Goal: Task Accomplishment & Management: Manage account settings

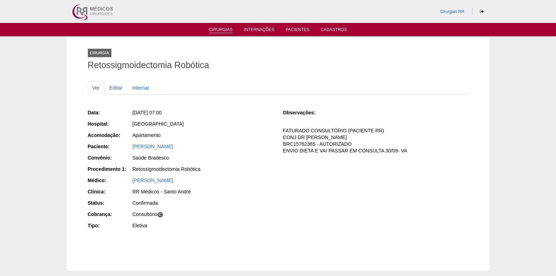
click at [220, 31] on link "Cirurgias" at bounding box center [221, 30] width 24 height 6
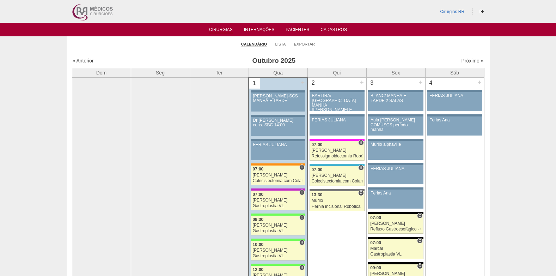
click at [83, 58] on link "« Anterior" at bounding box center [83, 61] width 21 height 6
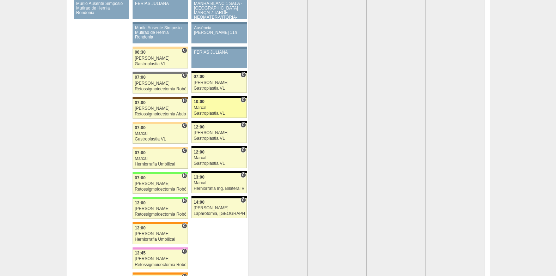
scroll to position [1438, 0]
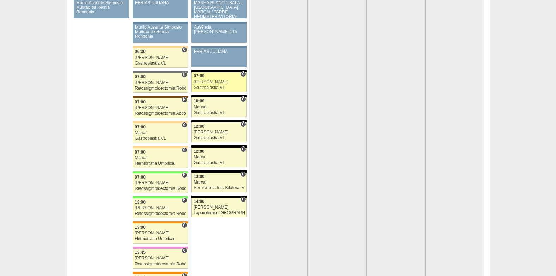
click at [208, 82] on div "Bruno" at bounding box center [218, 82] width 51 height 5
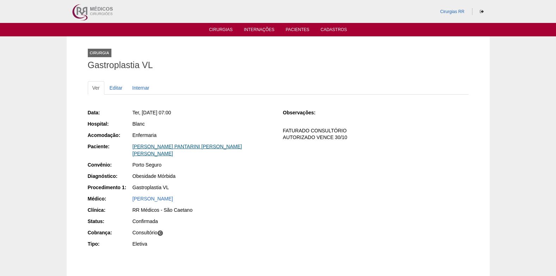
click at [167, 146] on link "DANIELLE PANTARINI LOPES DA SILVA" at bounding box center [188, 149] width 110 height 13
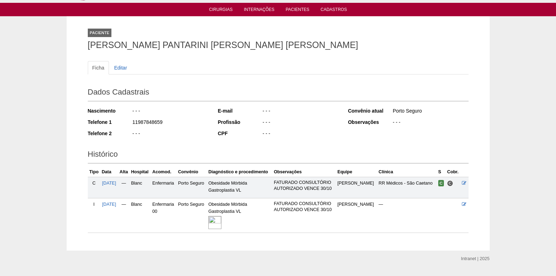
scroll to position [37, 0]
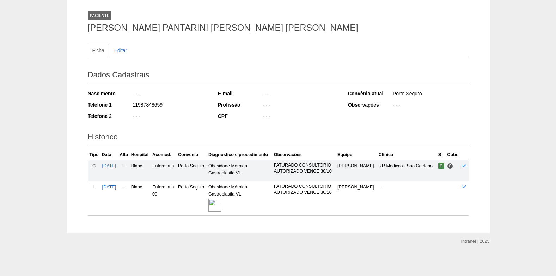
click at [221, 203] on img at bounding box center [214, 204] width 13 height 13
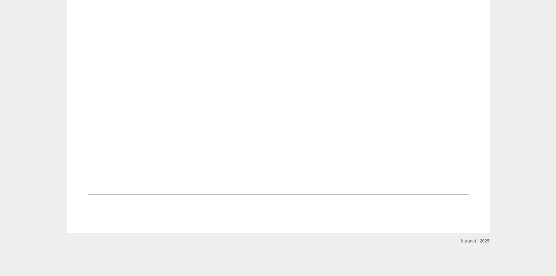
scroll to position [539, 0]
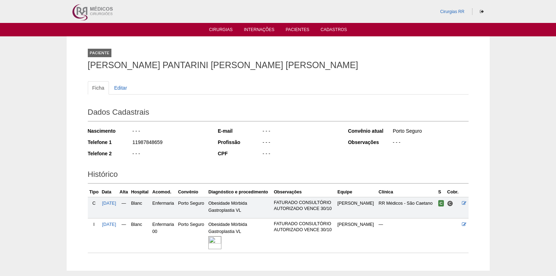
scroll to position [37, 0]
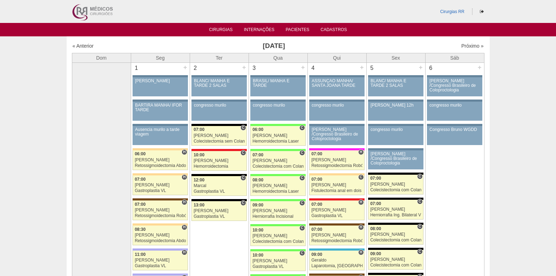
scroll to position [1438, 0]
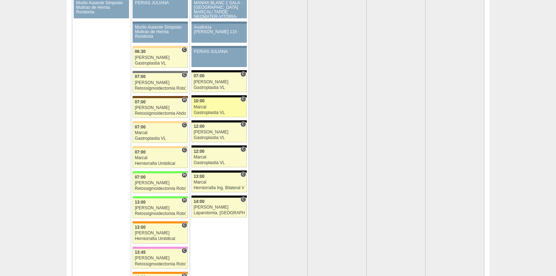
click at [209, 104] on link "88919 Marcal C 10:00 Marcal Gastroplastia VL Hospital Blanc RR Médicos - São Be…" at bounding box center [218, 107] width 55 height 20
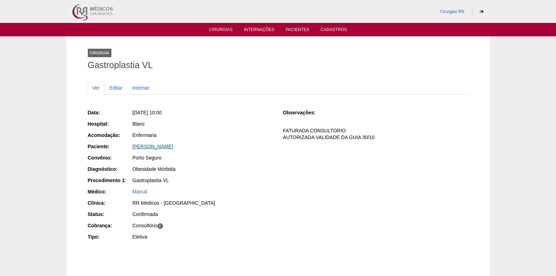
click at [158, 144] on link "Beatriz Oliveira Amaro" at bounding box center [153, 146] width 41 height 6
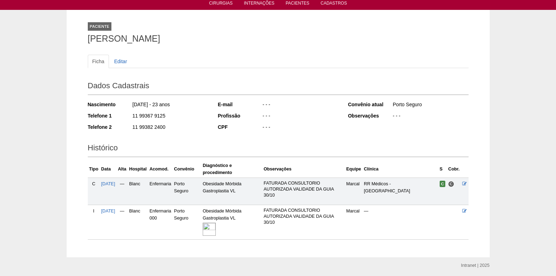
scroll to position [50, 0]
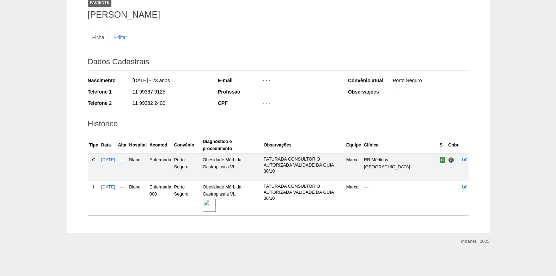
click at [216, 203] on img at bounding box center [209, 204] width 13 height 13
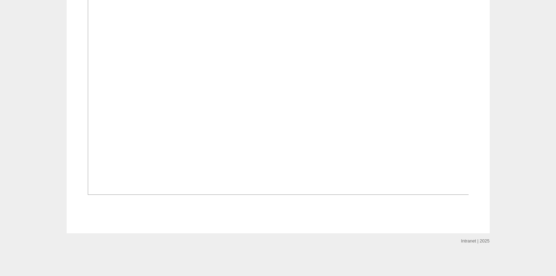
scroll to position [539, 0]
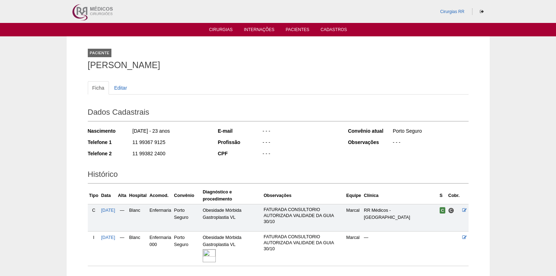
scroll to position [48, 0]
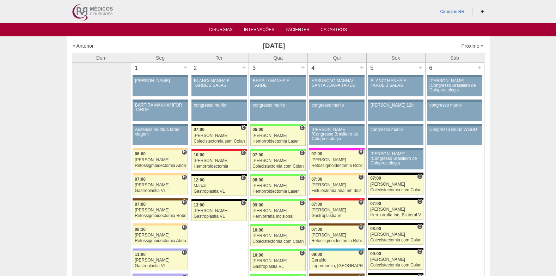
scroll to position [1438, 0]
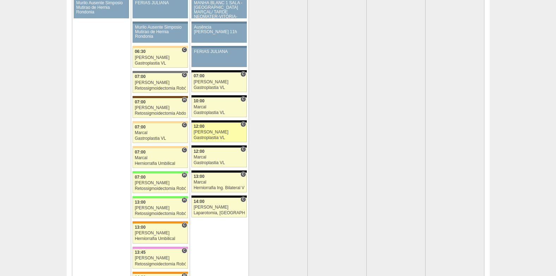
click at [212, 130] on div "[PERSON_NAME]" at bounding box center [218, 132] width 51 height 5
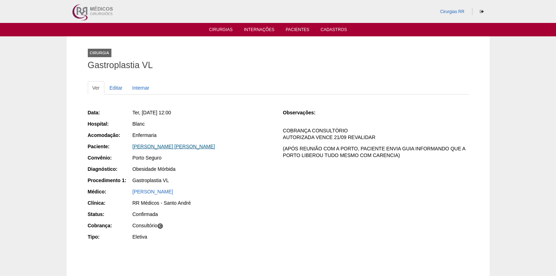
click at [168, 147] on link "MARYANGELA ROCHA CAVICCHIOLI" at bounding box center [174, 146] width 82 height 6
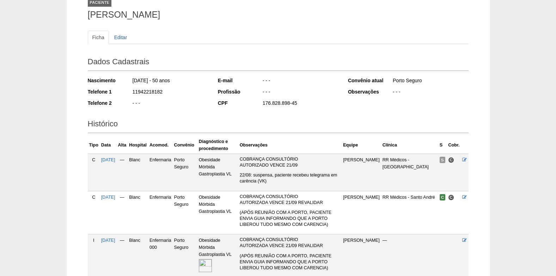
scroll to position [112, 0]
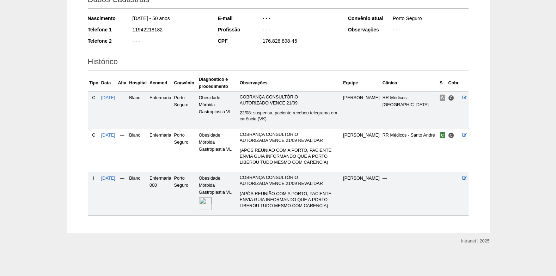
click at [212, 197] on img at bounding box center [205, 203] width 13 height 13
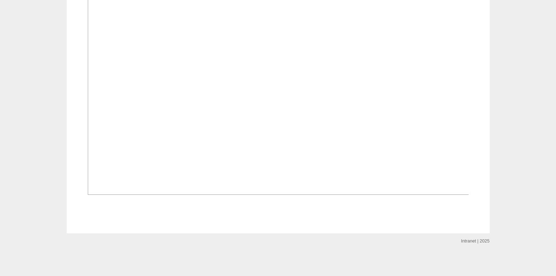
scroll to position [539, 0]
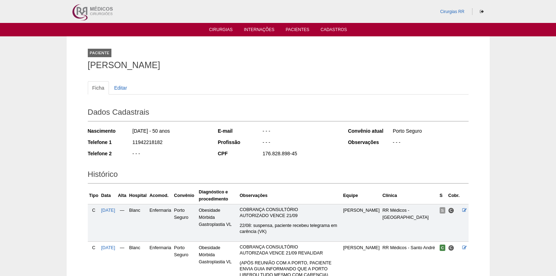
scroll to position [110, 0]
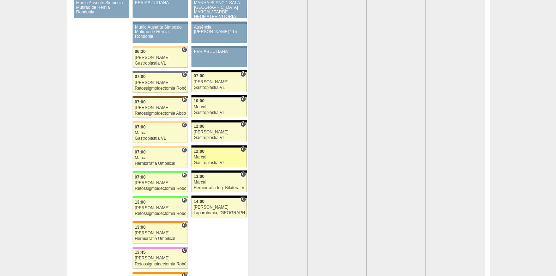
scroll to position [1438, 0]
click at [210, 155] on div "Marcal" at bounding box center [218, 157] width 51 height 5
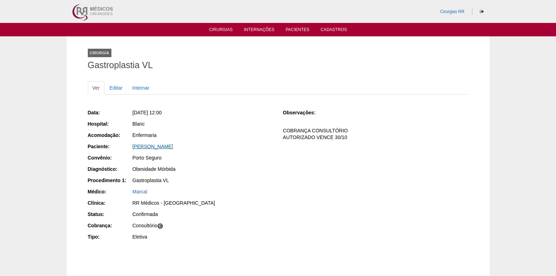
click at [153, 147] on link "[PERSON_NAME]" at bounding box center [153, 146] width 41 height 6
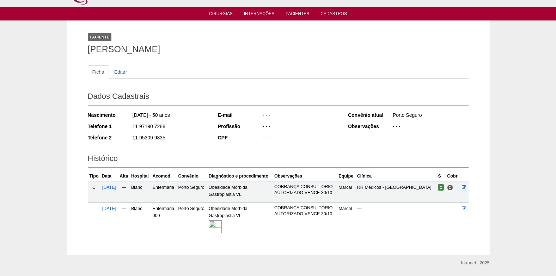
scroll to position [37, 0]
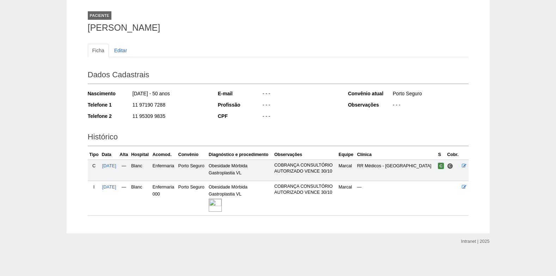
click at [220, 203] on img at bounding box center [215, 204] width 13 height 13
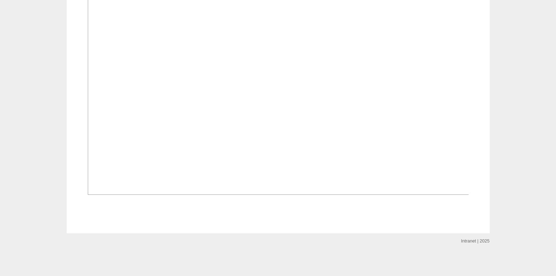
scroll to position [539, 0]
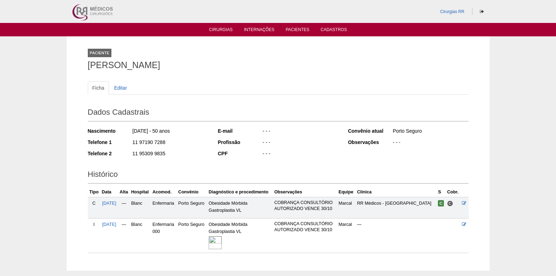
scroll to position [37, 0]
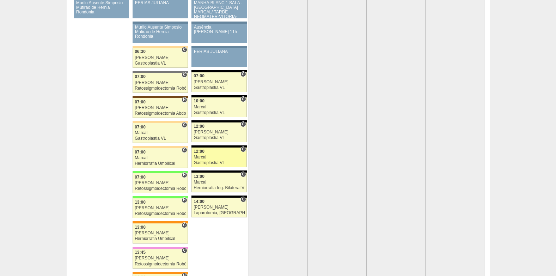
scroll to position [1438, 0]
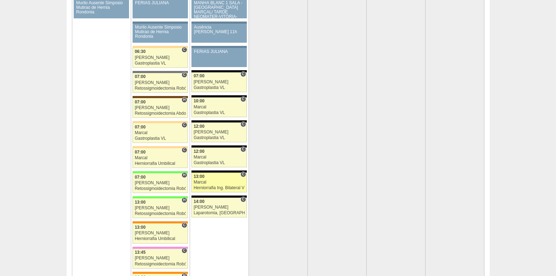
click at [213, 173] on link "89250 Cirurgias RR C 13:00 Marcal Herniorrafia Ing. Bilateral VL Hospital Blanc…" at bounding box center [218, 182] width 55 height 20
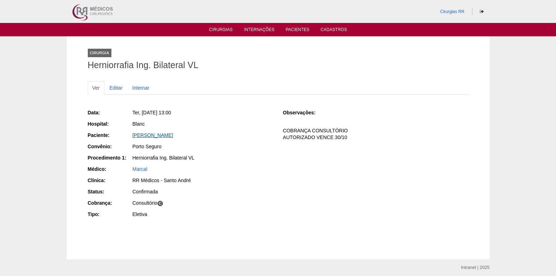
click at [142, 134] on link "[PERSON_NAME]" at bounding box center [153, 135] width 41 height 6
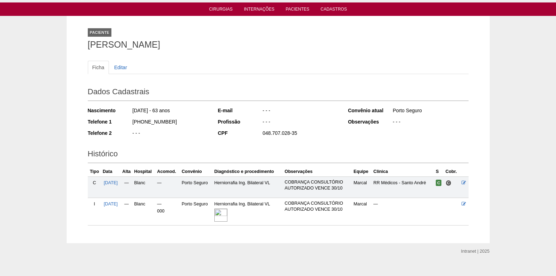
scroll to position [30, 0]
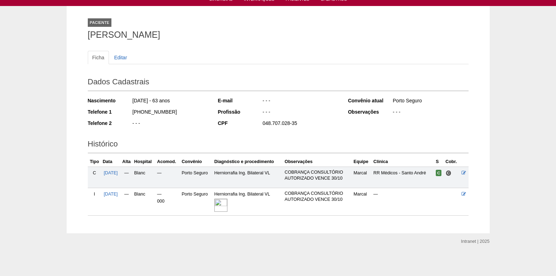
click at [224, 204] on img at bounding box center [220, 204] width 13 height 13
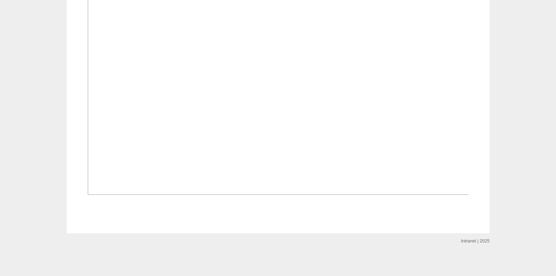
scroll to position [516, 0]
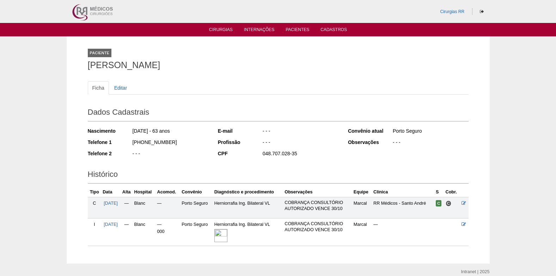
scroll to position [30, 0]
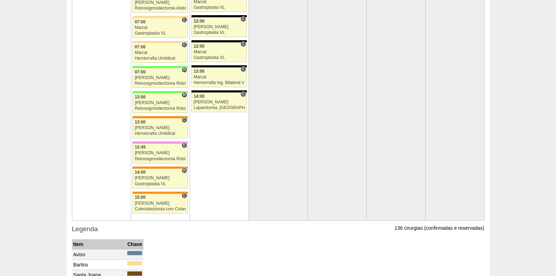
scroll to position [1544, 0]
click at [199, 106] on div "Laparotomia, [GEOGRAPHIC_DATA], Drenagem, Bridas VL" at bounding box center [218, 107] width 51 height 5
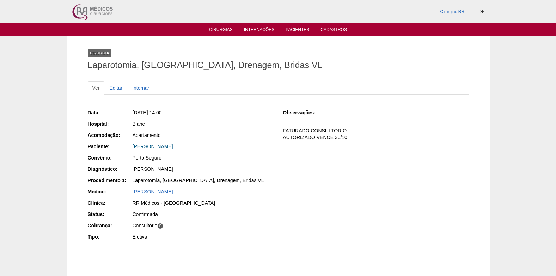
click at [160, 146] on link "DANIELE NICACIO TOLEDO" at bounding box center [153, 146] width 41 height 6
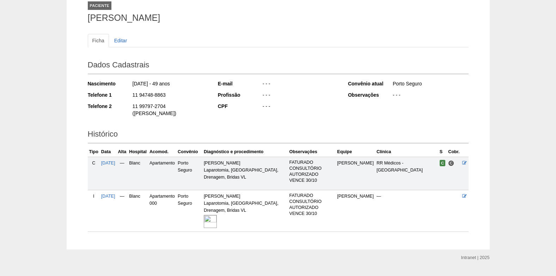
scroll to position [63, 0]
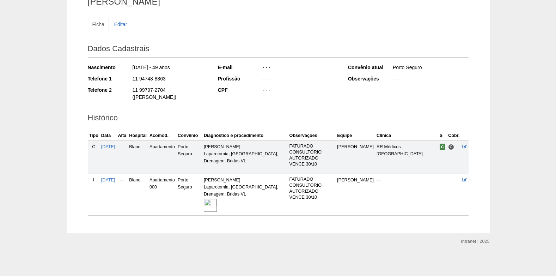
click at [217, 204] on img at bounding box center [210, 204] width 13 height 13
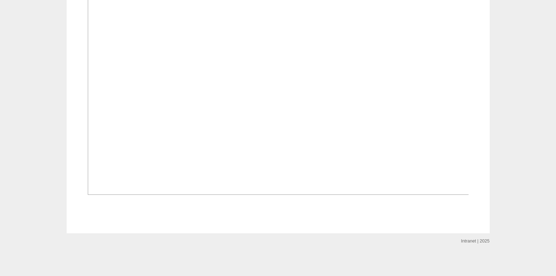
scroll to position [539, 0]
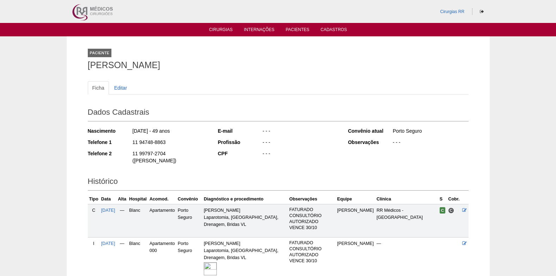
scroll to position [63, 0]
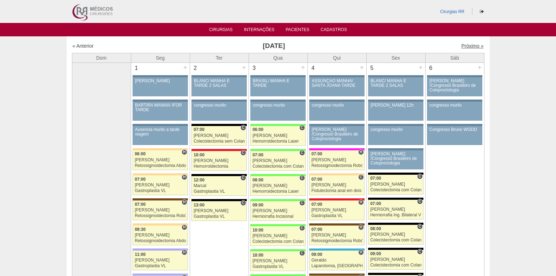
click at [463, 46] on link "Próximo »" at bounding box center [472, 46] width 22 height 6
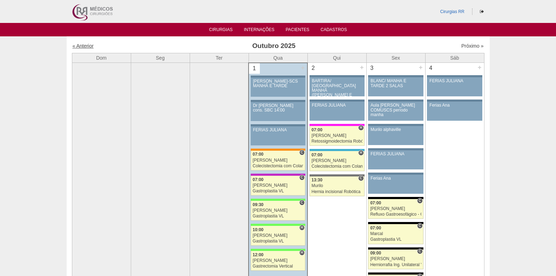
click at [81, 42] on div "« Anterior [DATE] Próximo »" at bounding box center [278, 47] width 412 height 11
click at [81, 43] on link "« Anterior" at bounding box center [83, 46] width 21 height 6
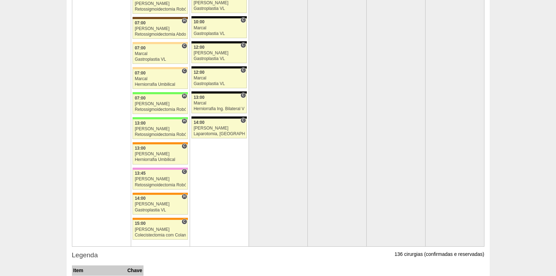
scroll to position [1516, 0]
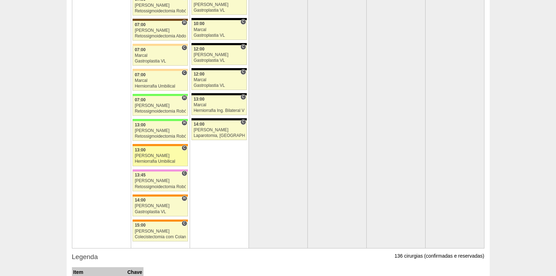
click at [147, 151] on div "13:00" at bounding box center [160, 150] width 51 height 5
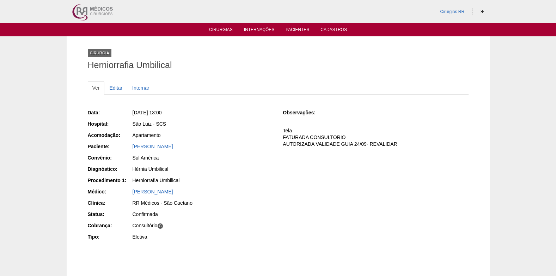
drag, startPoint x: 129, startPoint y: 147, endPoint x: 202, endPoint y: 150, distance: 73.0
click at [202, 150] on div "Paciente: [PERSON_NAME]" at bounding box center [180, 147] width 185 height 9
copy div "Paciente: Carlos Alberto Marangão Junior"
click at [116, 86] on link "Editar" at bounding box center [116, 87] width 22 height 13
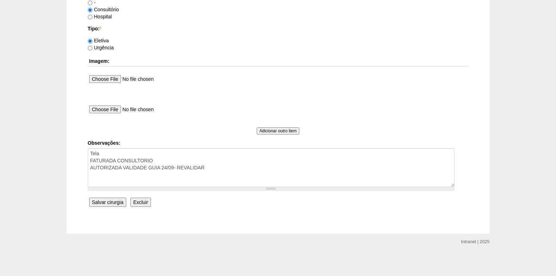
scroll to position [633, 0]
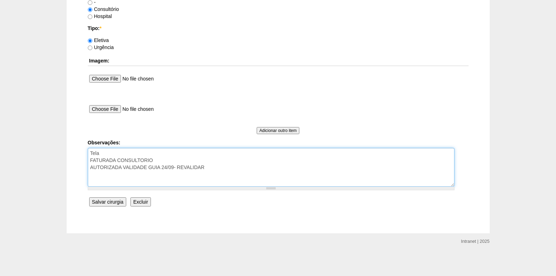
drag, startPoint x: 213, startPoint y: 169, endPoint x: 150, endPoint y: 167, distance: 62.8
click at [150, 167] on textarea "Tela FATURADA CONSULTORIO AUTORIZADA VALIDADE GUIA 24/09- REVALIDAR" at bounding box center [271, 167] width 367 height 39
click at [241, 169] on textarea "Tela FATURADA CONSULTORIO AUTORIZADA VALIDADE GUIA 24/09- REVALIDAR" at bounding box center [271, 167] width 367 height 39
click at [212, 170] on textarea "Tela FATURADA CONSULTORIO AUTORIZADA VALIDADE GUIA 24/09- REVALIDAR" at bounding box center [271, 167] width 367 height 39
drag, startPoint x: 211, startPoint y: 173, endPoint x: 162, endPoint y: 168, distance: 50.0
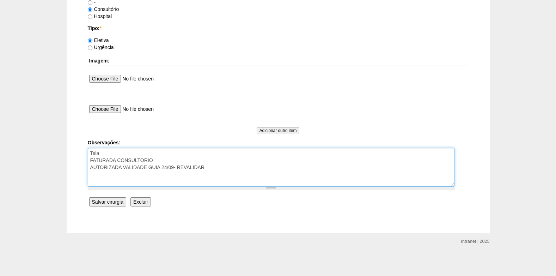
click at [162, 168] on textarea "Tela FATURADA CONSULTORIO AUTORIZADA VALIDADE GUIA 24/09- REVALIDAR" at bounding box center [271, 167] width 367 height 39
type textarea "Tela FATURADA CONSULTORIO AUTORIZADA VALIDADE GUIA 25/10"
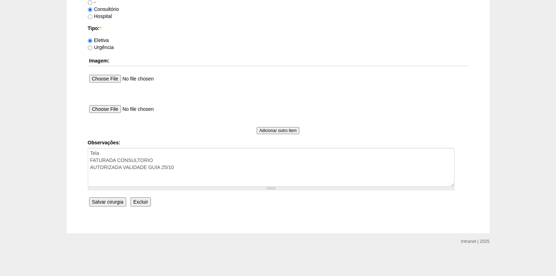
click at [106, 201] on input "Salvar cirurgia" at bounding box center [107, 201] width 37 height 9
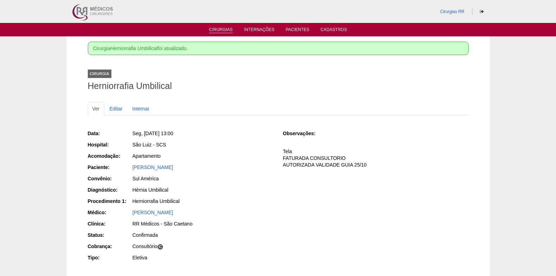
click at [215, 27] on link "Cirurgias" at bounding box center [221, 30] width 24 height 6
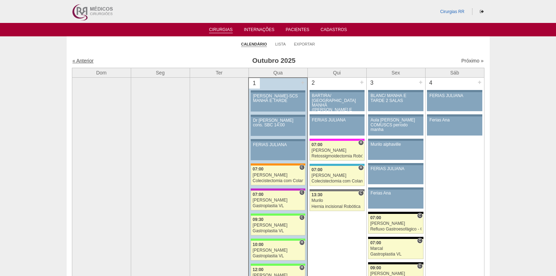
click at [85, 60] on link "« Anterior" at bounding box center [83, 61] width 21 height 6
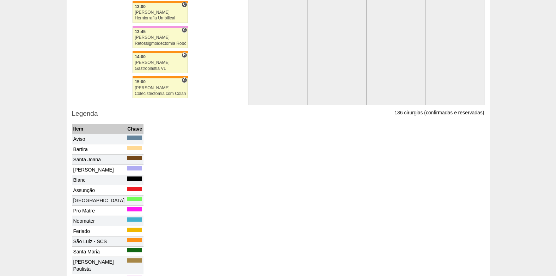
scroll to position [1591, 0]
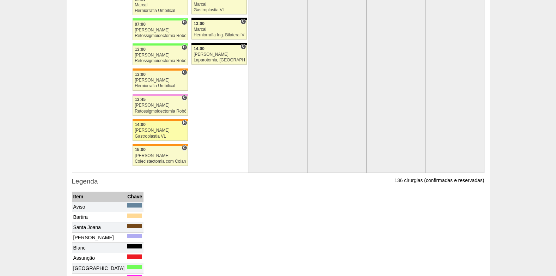
click at [149, 126] on div "14:00" at bounding box center [160, 124] width 51 height 5
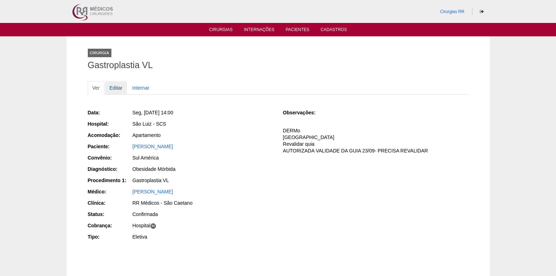
click at [113, 89] on link "Editar" at bounding box center [116, 87] width 22 height 13
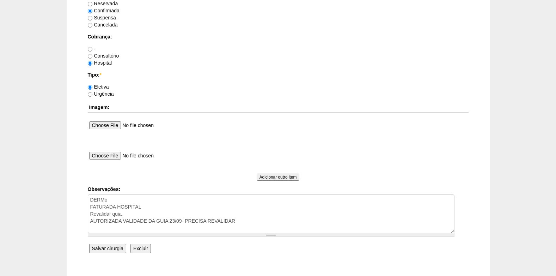
scroll to position [633, 0]
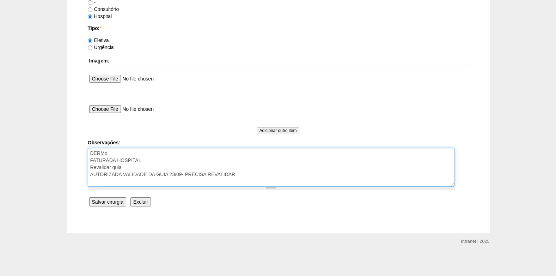
drag, startPoint x: 247, startPoint y: 175, endPoint x: 170, endPoint y: 175, distance: 77.2
click at [170, 175] on textarea "DERMo FATURADA HOSPITAL Revalidar quia AUTORIZADA VALIDADE DA GUIA 23/09- PRECI…" at bounding box center [271, 167] width 367 height 39
type textarea "DERMo FATURADA HOSPITAL Revalidar quia AUTORIZADA VALIDADE DA GUIA 24/10"
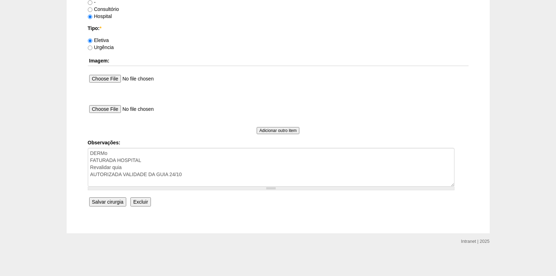
click at [98, 198] on input "Salvar cirurgia" at bounding box center [107, 201] width 37 height 9
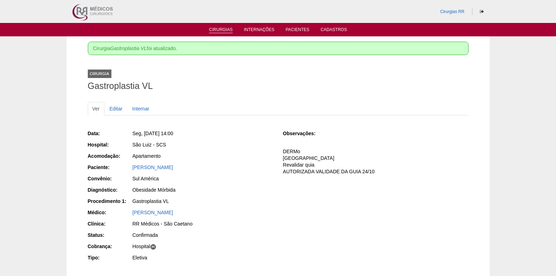
click at [219, 29] on link "Cirurgias" at bounding box center [221, 30] width 24 height 6
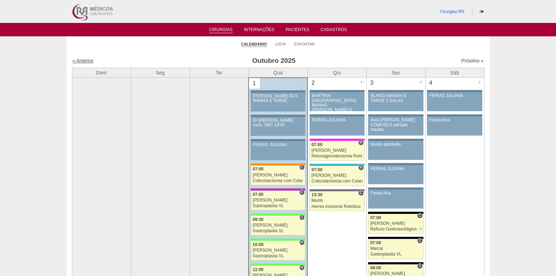
click at [86, 59] on link "« Anterior" at bounding box center [83, 61] width 21 height 6
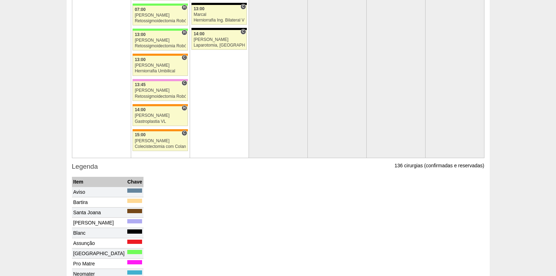
scroll to position [1586, 0]
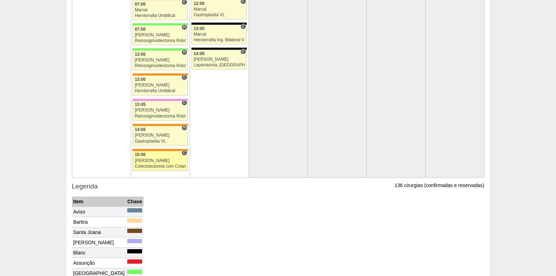
click at [156, 162] on div "[PERSON_NAME]" at bounding box center [160, 160] width 51 height 5
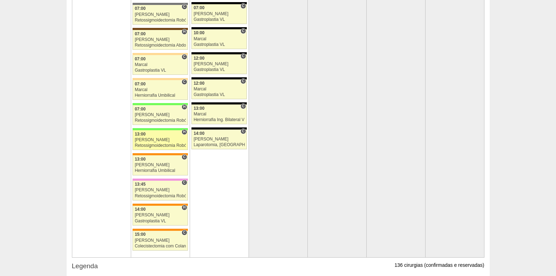
scroll to position [1480, 0]
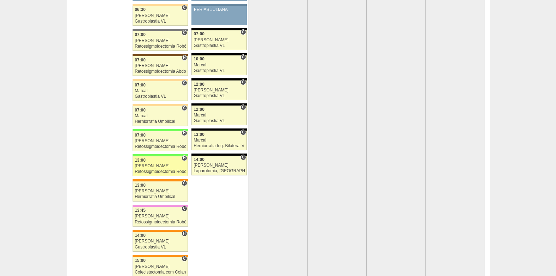
click at [148, 161] on div "13:00" at bounding box center [160, 160] width 51 height 5
click at [171, 142] on div "[PERSON_NAME]" at bounding box center [160, 141] width 51 height 5
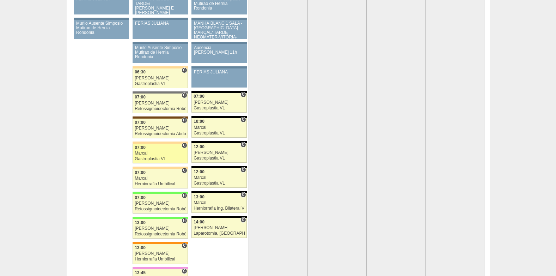
scroll to position [1410, 0]
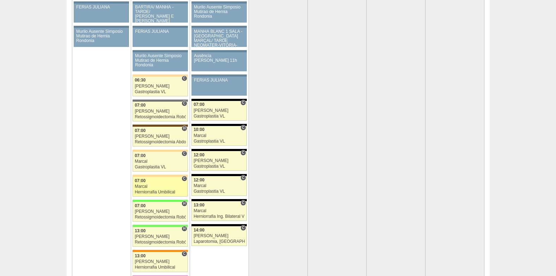
click at [149, 180] on div "07:00" at bounding box center [160, 180] width 51 height 5
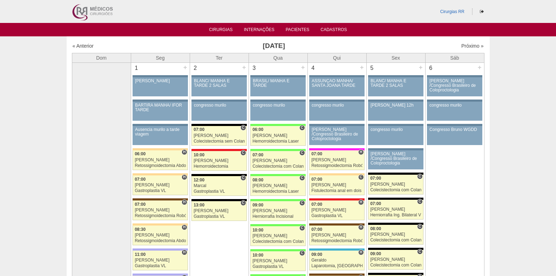
scroll to position [1410, 0]
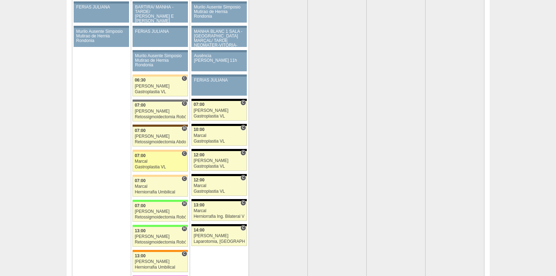
click at [152, 155] on div "07:00" at bounding box center [160, 155] width 51 height 5
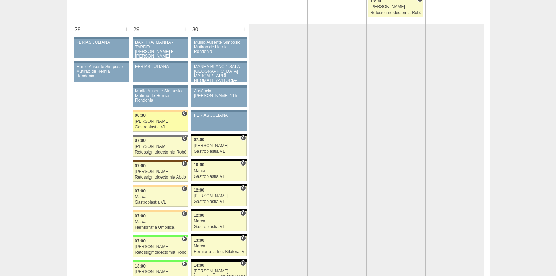
click at [144, 122] on div "[PERSON_NAME]" at bounding box center [160, 121] width 51 height 5
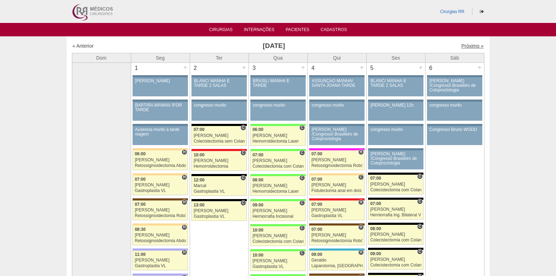
click at [472, 47] on link "Próximo »" at bounding box center [472, 46] width 22 height 6
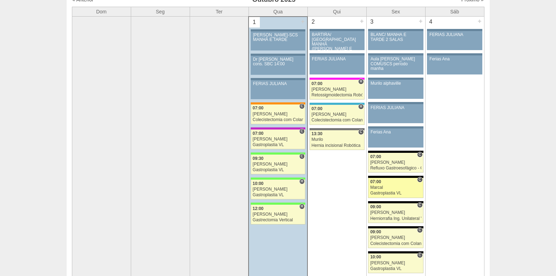
scroll to position [106, 0]
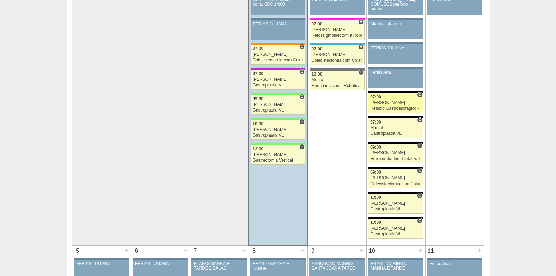
click at [391, 100] on div "Nathan" at bounding box center [395, 102] width 51 height 5
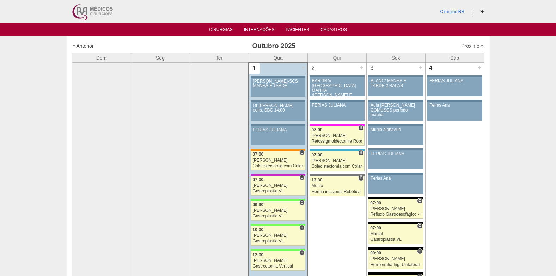
scroll to position [106, 0]
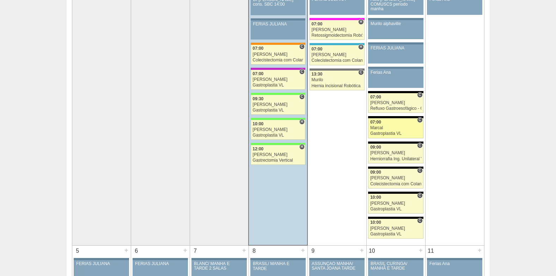
click at [389, 133] on div "Gastroplastia VL" at bounding box center [395, 133] width 51 height 5
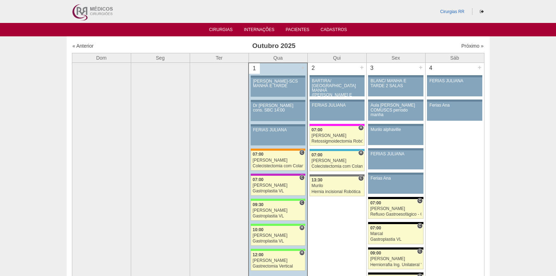
scroll to position [106, 0]
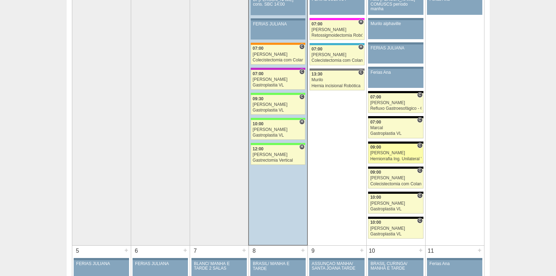
click at [394, 158] on div "Herniorrafia Ing. Unilateral VL" at bounding box center [395, 158] width 51 height 5
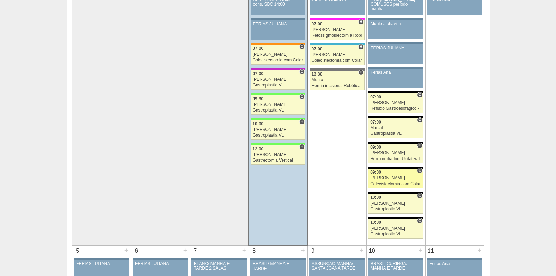
scroll to position [106, 0]
click at [383, 183] on div "Colecistectomia com Colangiografia VL" at bounding box center [395, 184] width 51 height 5
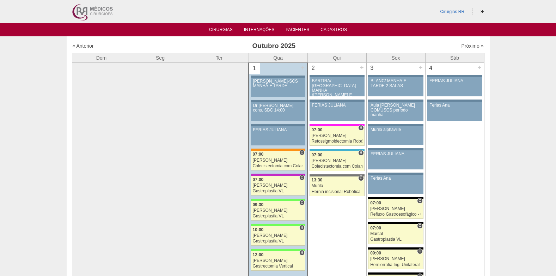
scroll to position [106, 0]
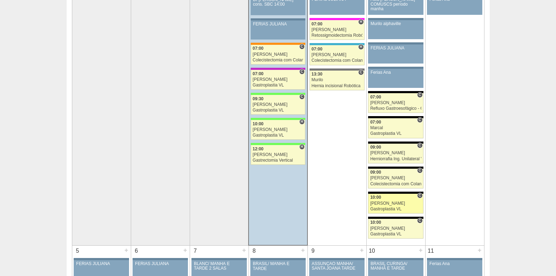
click at [389, 207] on div "Gastroplastia VL" at bounding box center [395, 209] width 51 height 5
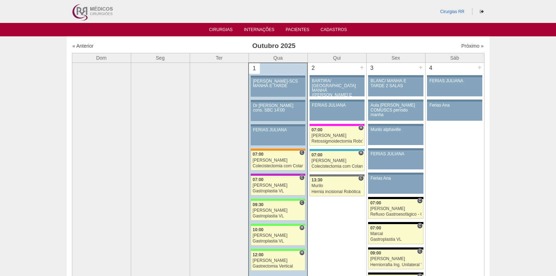
scroll to position [106, 0]
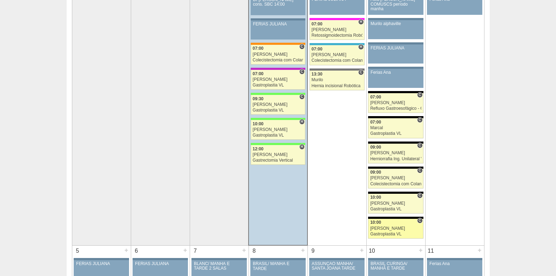
click at [398, 232] on div "Gastroplastia VL" at bounding box center [395, 234] width 51 height 5
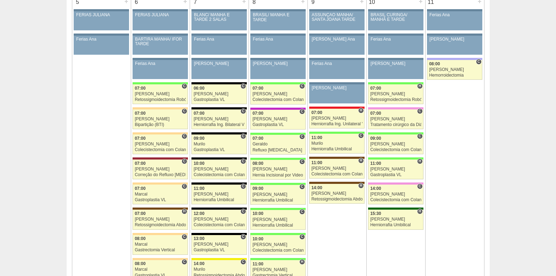
scroll to position [352, 0]
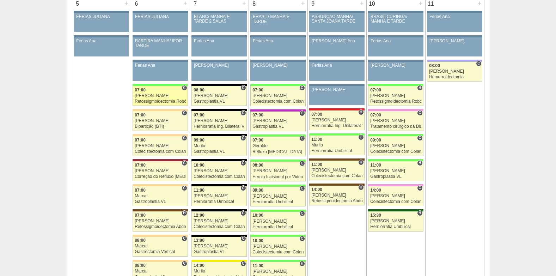
click at [158, 96] on div "[PERSON_NAME]" at bounding box center [160, 95] width 51 height 5
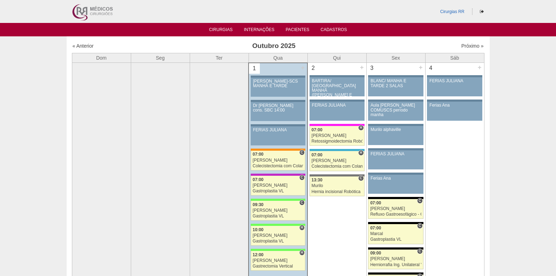
scroll to position [350, 0]
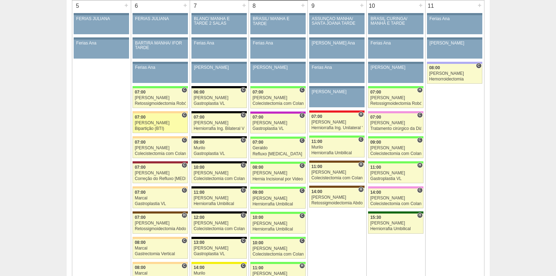
click at [154, 124] on div "Felipe Rossi" at bounding box center [160, 123] width 51 height 5
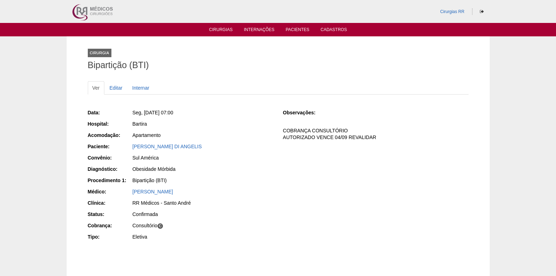
drag, startPoint x: 129, startPoint y: 148, endPoint x: 218, endPoint y: 149, distance: 89.2
click at [218, 149] on div "Paciente: LEONARDO ABRANTES DI ANGELIS" at bounding box center [180, 147] width 185 height 9
copy div "Paciente: LEONARDO ABRANTES DI ANGELIS"
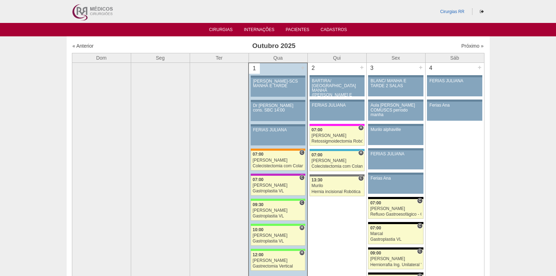
scroll to position [350, 0]
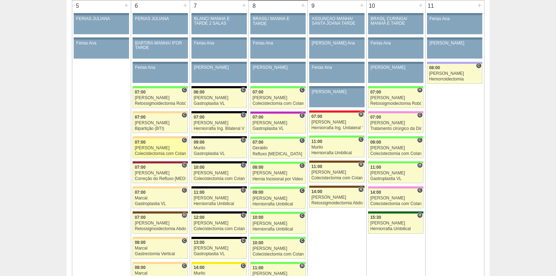
click at [151, 147] on div "[PERSON_NAME]" at bounding box center [160, 148] width 51 height 5
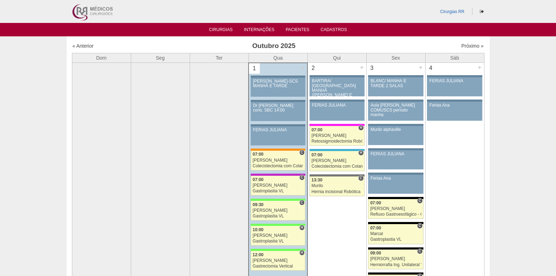
scroll to position [350, 0]
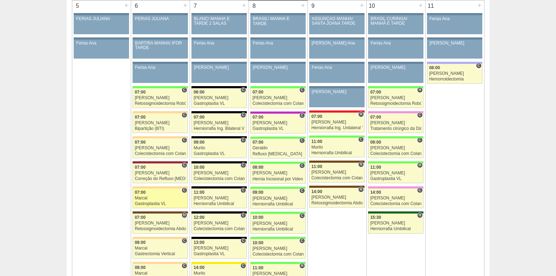
click at [162, 197] on div "Marcal" at bounding box center [160, 198] width 51 height 5
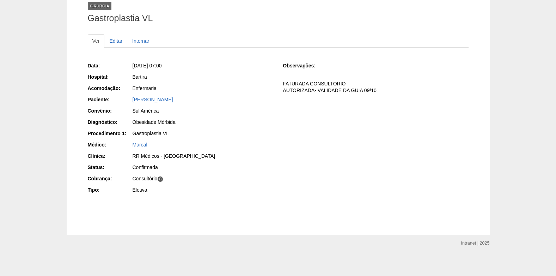
scroll to position [49, 0]
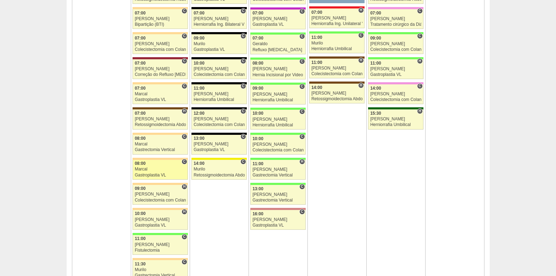
scroll to position [456, 0]
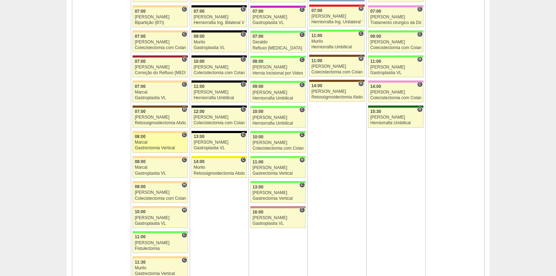
click at [147, 149] on div "Gastrectomia Vertical" at bounding box center [160, 148] width 51 height 5
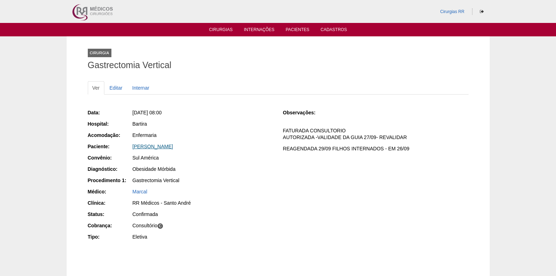
drag, startPoint x: 192, startPoint y: 150, endPoint x: 134, endPoint y: 146, distance: 58.3
click at [134, 146] on div "Katia Siqueira Rodrigues" at bounding box center [202, 147] width 141 height 9
copy link "Katia Siqueira Rodrigues"
click at [114, 87] on link "Editar" at bounding box center [116, 87] width 22 height 13
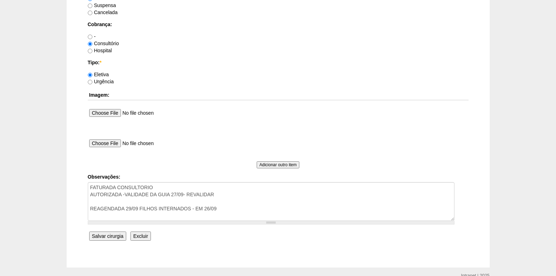
scroll to position [599, 0]
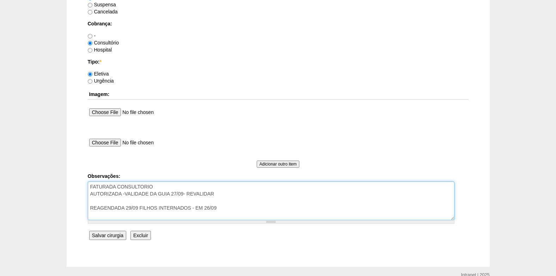
drag, startPoint x: 220, startPoint y: 196, endPoint x: 172, endPoint y: 194, distance: 47.3
click at [172, 194] on textarea "FATURADA CONSULTORIO AUTORIZADA -VALIDADE DA GUIA 27/09- REVALIDAR REAGENDADA 2…" at bounding box center [271, 200] width 367 height 39
drag, startPoint x: 222, startPoint y: 208, endPoint x: 86, endPoint y: 212, distance: 136.5
click at [88, 210] on textarea "FATURADA CONSULTORIO AUTORIZADA -VALIDADE DA GUIA 27/09- REVALIDAR REAGENDADA 2…" at bounding box center [271, 200] width 367 height 39
type textarea "FATURADA CONSULTORIO AUTORIZADA -VALIDADE DA GUIA 29/10"
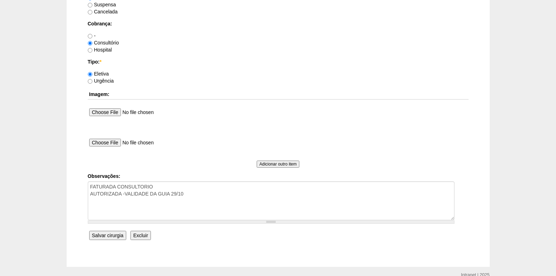
click at [110, 231] on input "Salvar cirurgia" at bounding box center [107, 235] width 37 height 9
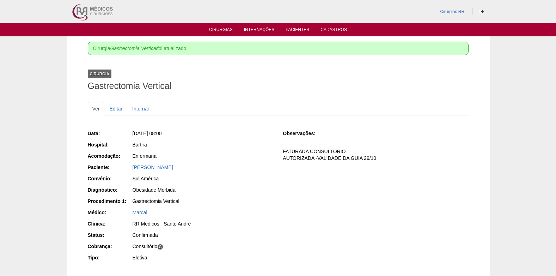
click at [222, 31] on link "Cirurgias" at bounding box center [221, 30] width 24 height 6
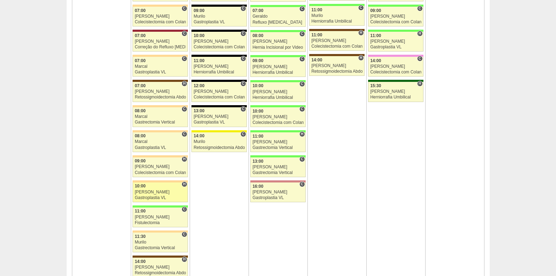
scroll to position [529, 0]
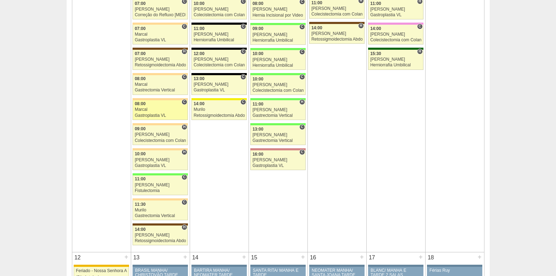
click at [147, 102] on div "08:00" at bounding box center [160, 104] width 51 height 5
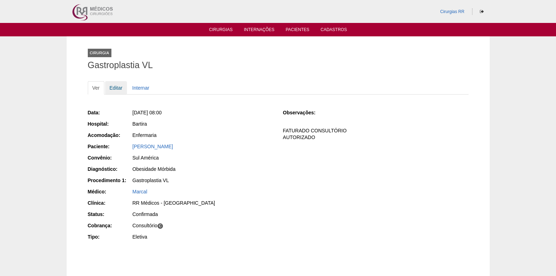
click at [119, 87] on link "Editar" at bounding box center [116, 87] width 22 height 13
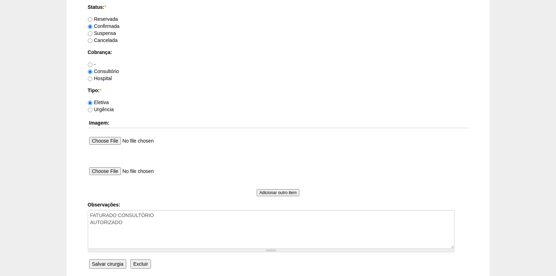
scroll to position [633, 0]
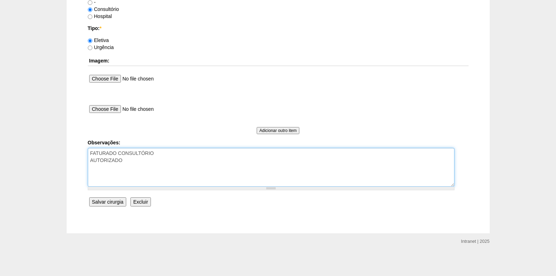
click at [168, 163] on textarea "FATURADO CONSULTÓRIO AUTORIZADO" at bounding box center [271, 167] width 367 height 39
type textarea "FATURADO CONSULTÓRIO AUTORIZADO VENCE 18/10"
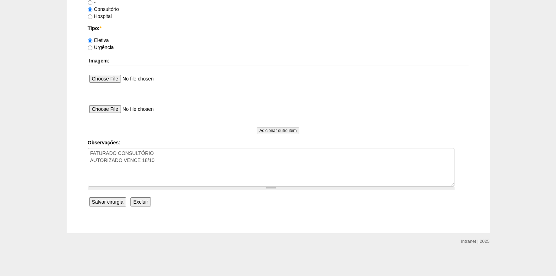
click at [108, 205] on input "Salvar cirurgia" at bounding box center [107, 201] width 37 height 9
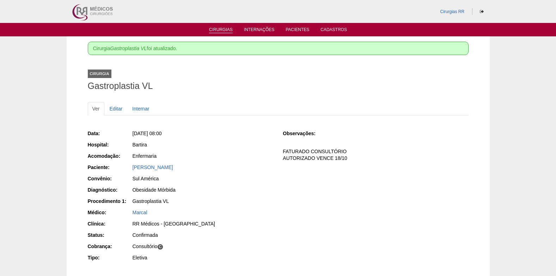
click at [214, 30] on link "Cirurgias" at bounding box center [221, 30] width 24 height 6
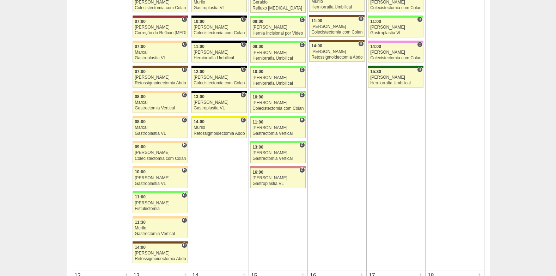
scroll to position [524, 0]
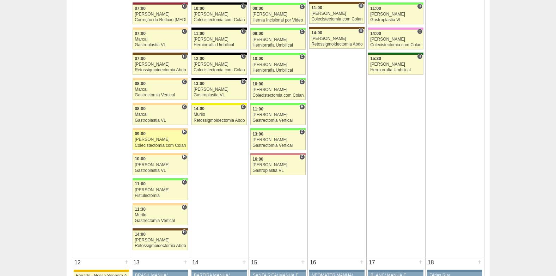
click at [160, 139] on div "[PERSON_NAME]" at bounding box center [160, 139] width 51 height 5
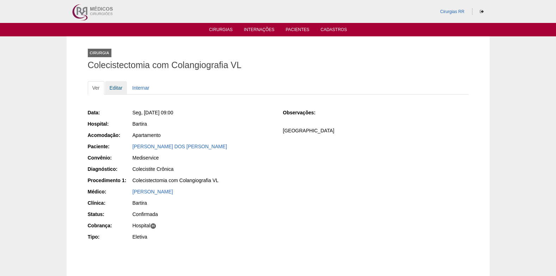
click at [117, 86] on link "Editar" at bounding box center [116, 87] width 22 height 13
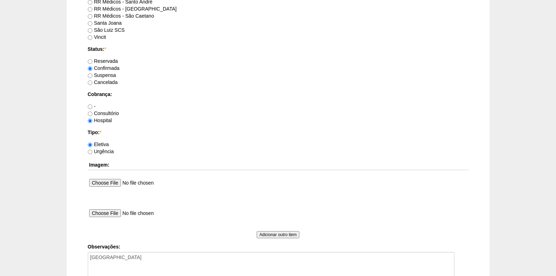
scroll to position [599, 0]
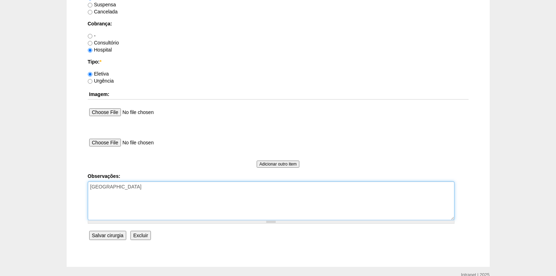
click at [168, 206] on textarea "[GEOGRAPHIC_DATA]" at bounding box center [271, 200] width 367 height 39
type textarea "FATURADO HOSPITAL AUTORIZADO"
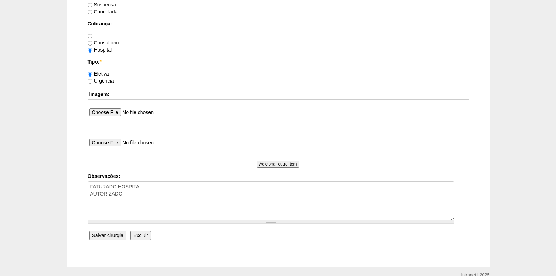
click at [103, 236] on input "Salvar cirurgia" at bounding box center [107, 235] width 37 height 9
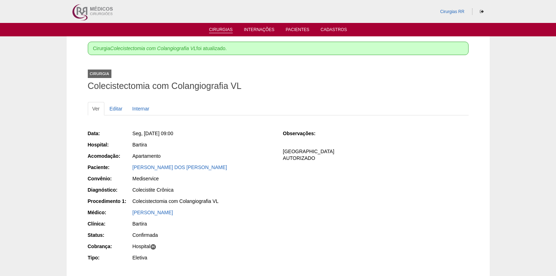
click at [220, 28] on link "Cirurgias" at bounding box center [221, 30] width 24 height 6
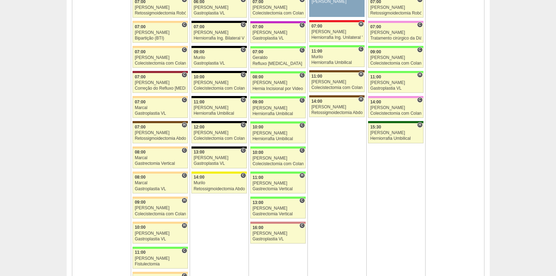
scroll to position [599, 0]
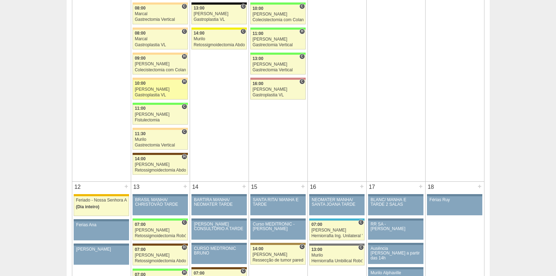
click at [150, 87] on div "Felipe Rossi" at bounding box center [160, 89] width 51 height 5
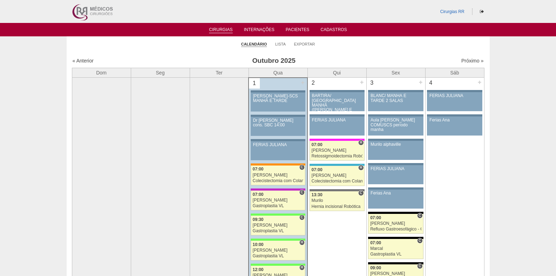
scroll to position [599, 0]
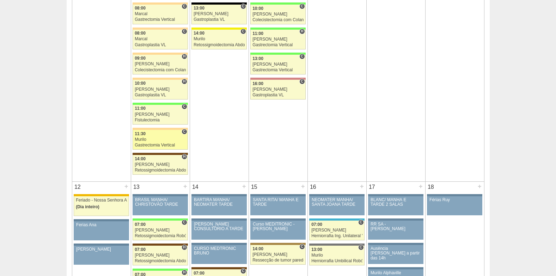
click at [162, 134] on div "11:30" at bounding box center [160, 133] width 51 height 5
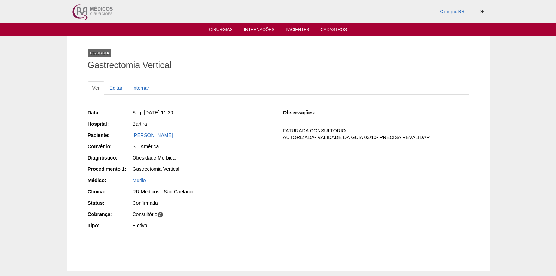
click at [220, 29] on link "Cirurgias" at bounding box center [221, 30] width 24 height 6
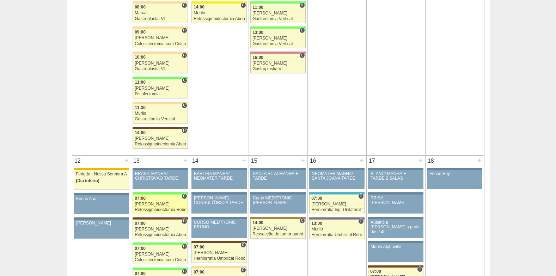
scroll to position [634, 0]
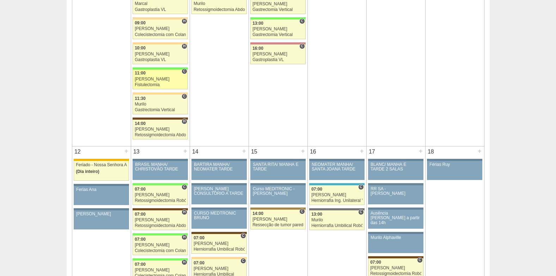
click at [170, 77] on div "Juliana" at bounding box center [160, 79] width 51 height 5
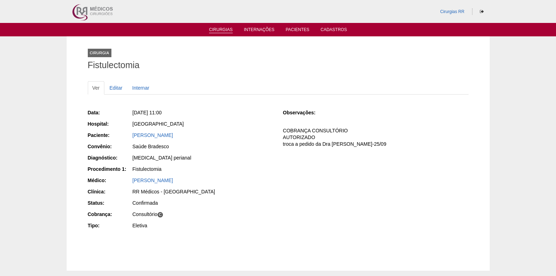
click at [213, 30] on link "Cirurgias" at bounding box center [221, 30] width 24 height 6
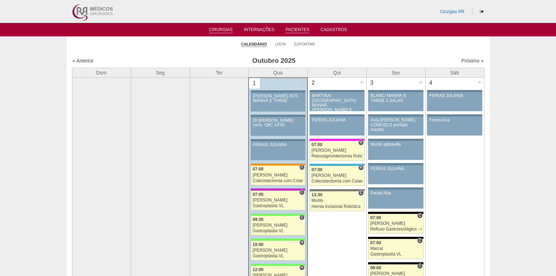
click at [301, 29] on link "Pacientes" at bounding box center [297, 30] width 24 height 6
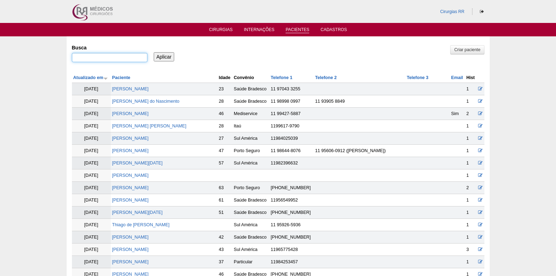
click at [99, 55] on input "Busca" at bounding box center [109, 57] width 75 height 9
paste input "[PERSON_NAME]"
type input "EDINA VERUZA CORDEIRO DINIZ FERREIRA"
click at [171, 58] on input "Aplicar" at bounding box center [164, 56] width 21 height 9
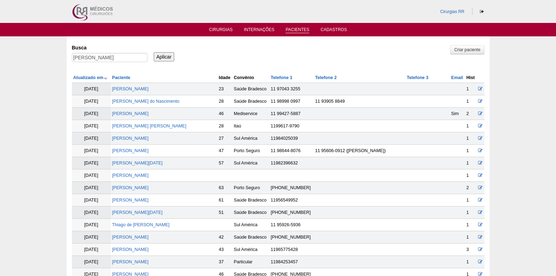
scroll to position [0, 0]
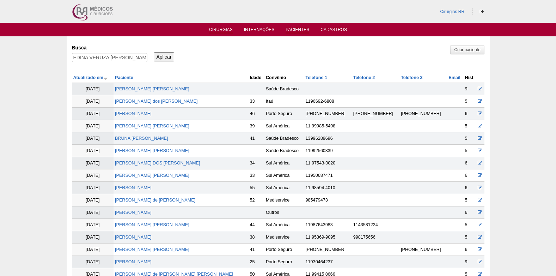
click at [221, 29] on link "Cirurgias" at bounding box center [221, 30] width 24 height 6
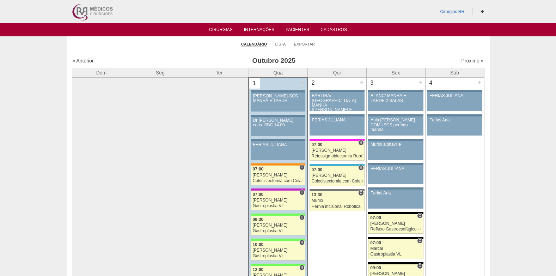
click at [462, 60] on link "Próximo »" at bounding box center [472, 61] width 22 height 6
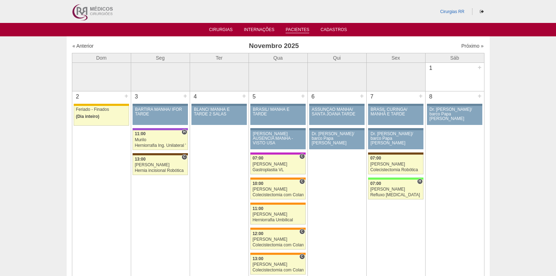
click at [296, 28] on link "Pacientes" at bounding box center [297, 30] width 24 height 6
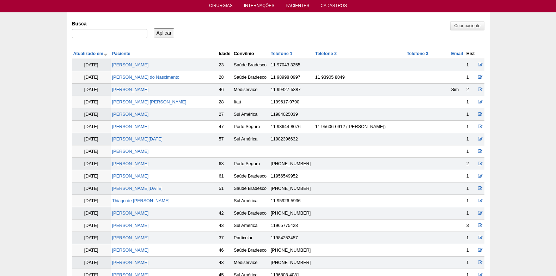
scroll to position [35, 0]
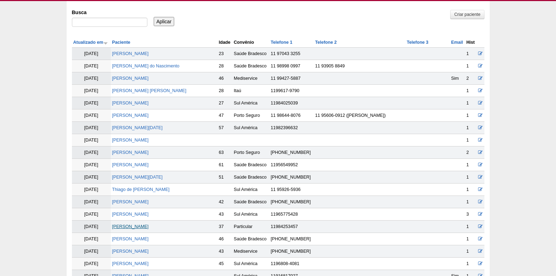
click at [149, 225] on link "MICHELLE PEREIRA EUFRAUZO DA SILVA" at bounding box center [130, 226] width 37 height 5
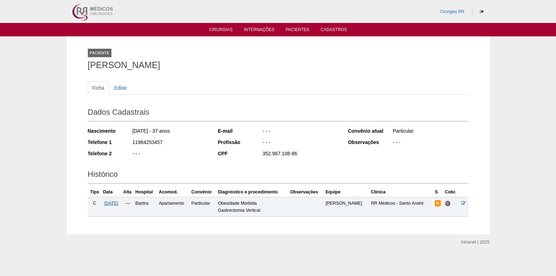
click at [118, 204] on span "[DATE]" at bounding box center [111, 203] width 14 height 5
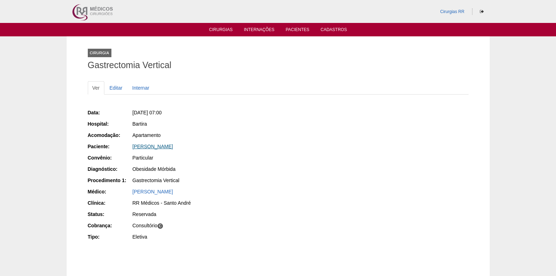
drag, startPoint x: 131, startPoint y: 147, endPoint x: 231, endPoint y: 146, distance: 99.4
click at [231, 146] on div "Paciente: [PERSON_NAME]" at bounding box center [180, 147] width 185 height 9
copy div "Paciente: [PERSON_NAME]"
click at [222, 28] on link "Cirurgias" at bounding box center [221, 30] width 24 height 6
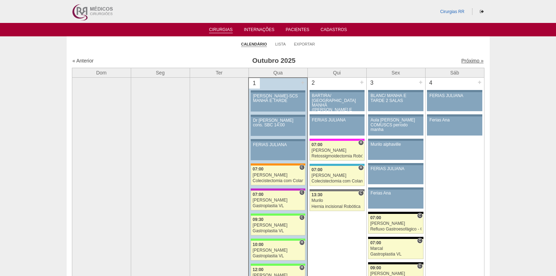
click at [467, 62] on link "Próximo »" at bounding box center [472, 61] width 22 height 6
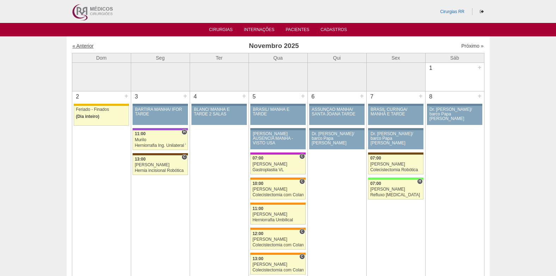
click at [83, 45] on link "« Anterior" at bounding box center [83, 46] width 21 height 6
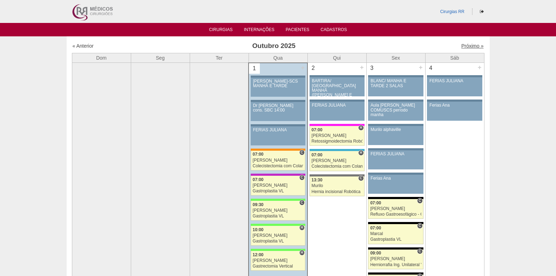
click at [462, 45] on link "Próximo »" at bounding box center [472, 46] width 22 height 6
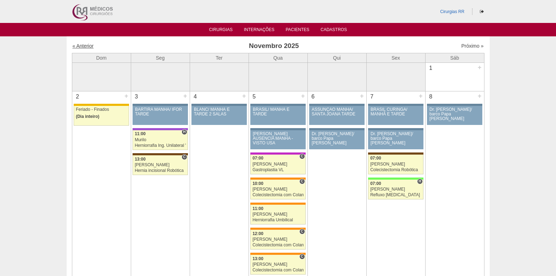
click at [88, 45] on link "« Anterior" at bounding box center [83, 46] width 21 height 6
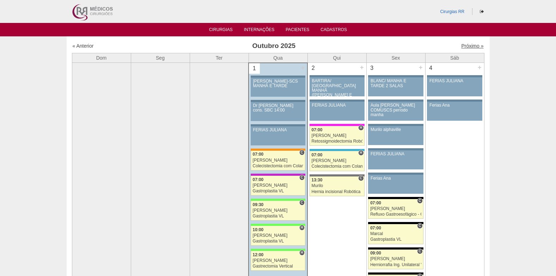
click at [465, 46] on link "Próximo »" at bounding box center [472, 46] width 22 height 6
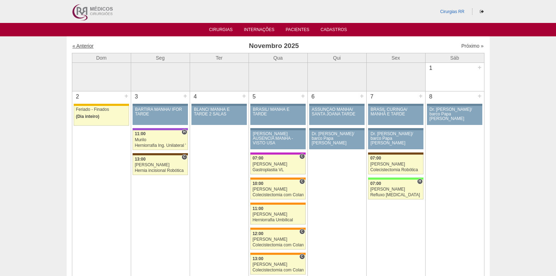
click at [80, 44] on link "« Anterior" at bounding box center [83, 46] width 21 height 6
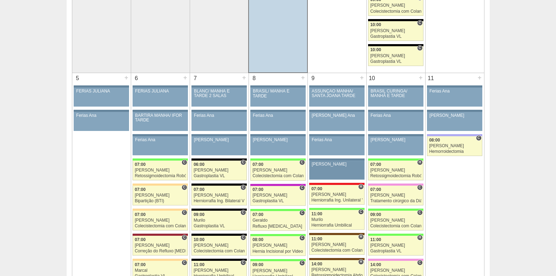
scroll to position [352, 0]
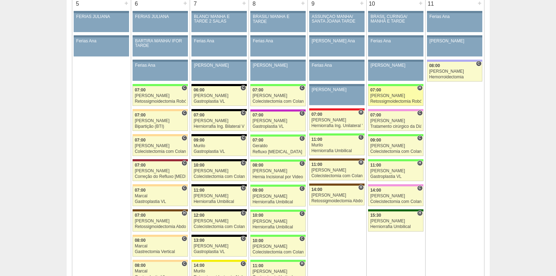
click at [394, 97] on div "Bruno" at bounding box center [395, 95] width 51 height 5
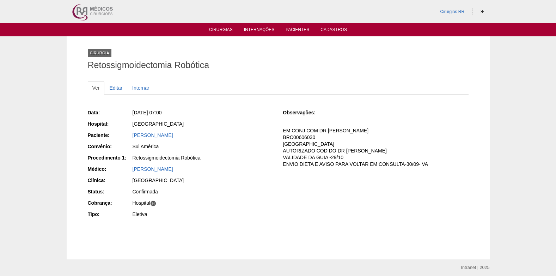
drag, startPoint x: 130, startPoint y: 136, endPoint x: 194, endPoint y: 136, distance: 64.1
click at [194, 136] on div "Paciente: [PERSON_NAME]" at bounding box center [180, 135] width 185 height 9
copy div "Paciente: [PERSON_NAME]"
click at [220, 32] on link "Cirurgias" at bounding box center [221, 30] width 24 height 6
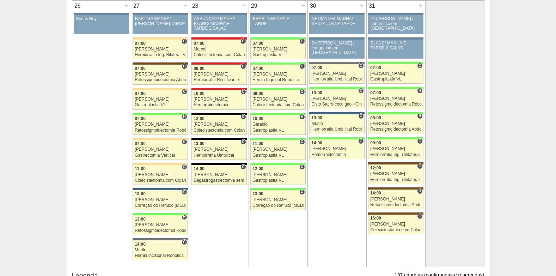
scroll to position [1469, 0]
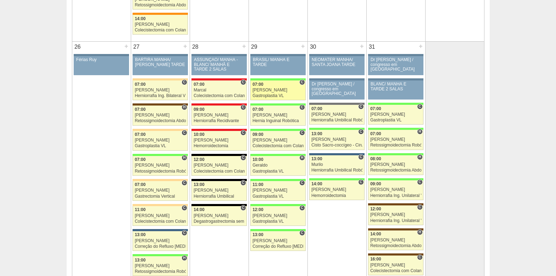
click at [263, 93] on link "88680 Paulo Regina C 07:00 Paulo Regina Gastroplastia VL Hospital Brasil RR Méd…" at bounding box center [277, 90] width 55 height 20
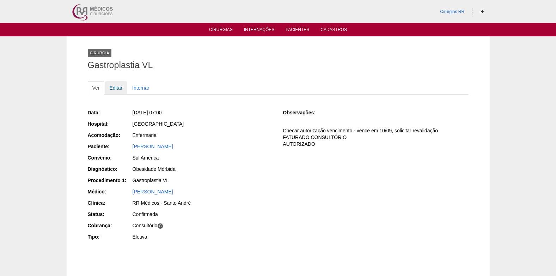
click at [111, 87] on link "Editar" at bounding box center [116, 87] width 22 height 13
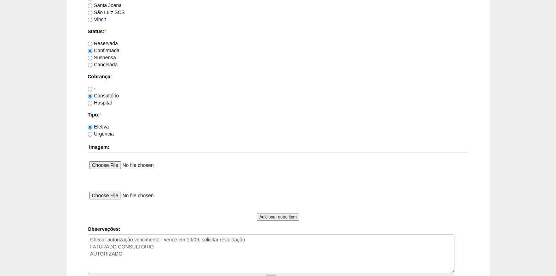
scroll to position [564, 0]
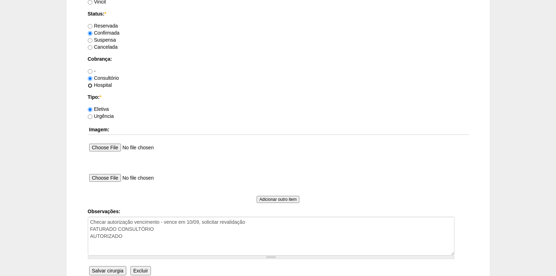
click at [90, 85] on input "Hospital" at bounding box center [90, 85] width 5 height 5
radio input "true"
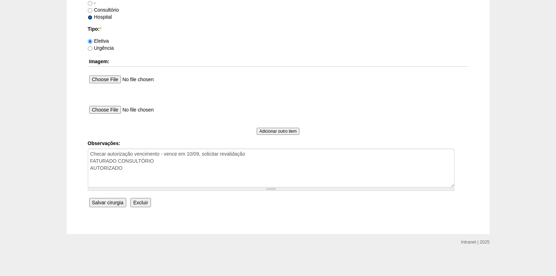
scroll to position [633, 0]
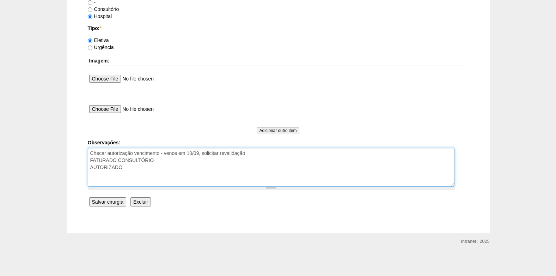
drag, startPoint x: 160, startPoint y: 162, endPoint x: 119, endPoint y: 161, distance: 41.2
click at [119, 161] on textarea "Checar autorização vencimento - vence em 10/09, solicitar revalidação FATURADO …" at bounding box center [271, 167] width 367 height 39
drag, startPoint x: 112, startPoint y: 161, endPoint x: 91, endPoint y: 162, distance: 21.5
click at [91, 162] on textarea "Checar autorização vencimento - vence em 10/09, solicitar revalidação FATURADO …" at bounding box center [271, 167] width 367 height 39
type textarea "Checar autorização vencimento - vence em 10/09, solicitar revalidação COBRANÇA …"
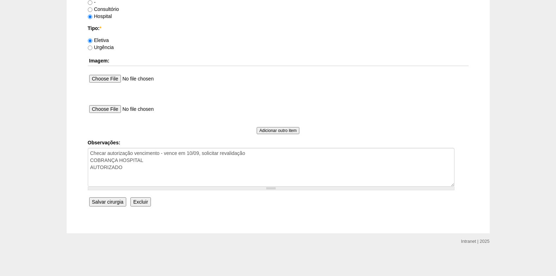
click at [104, 201] on input "Salvar cirurgia" at bounding box center [107, 201] width 37 height 9
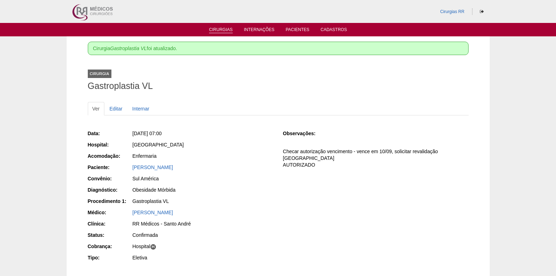
click at [219, 33] on link "Cirurgias" at bounding box center [221, 30] width 24 height 6
click at [218, 25] on ul "Cirurgias Internações Pacientes Cadastros" at bounding box center [278, 29] width 556 height 13
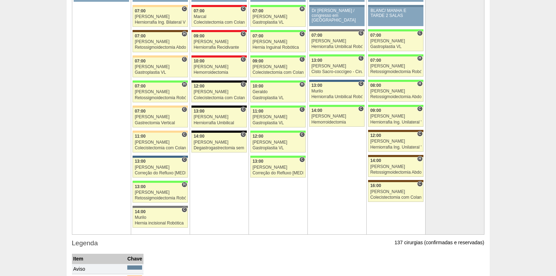
scroll to position [1540, 0]
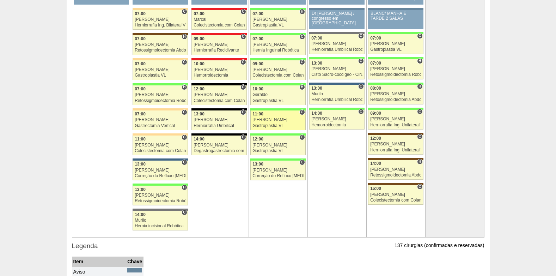
click at [271, 117] on link "89195 Paulo Regina C 11:00 Paulo Regina Gastroplastia VL Hospital Brasil RR Méd…" at bounding box center [277, 120] width 55 height 20
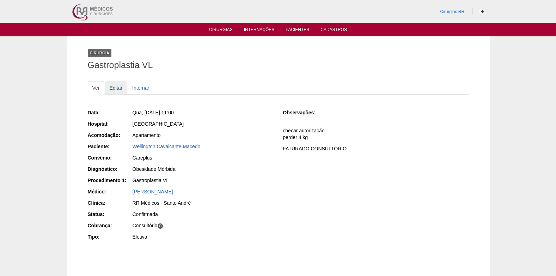
click at [113, 87] on link "Editar" at bounding box center [116, 87] width 22 height 13
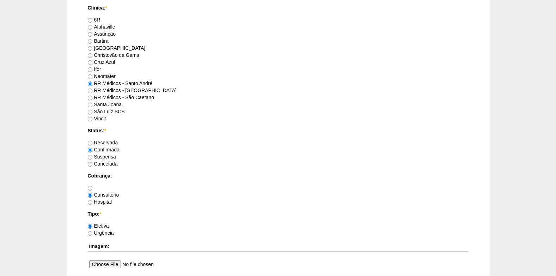
scroll to position [458, 0]
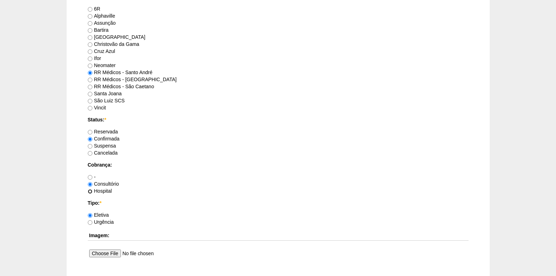
click at [90, 191] on input "Hospital" at bounding box center [90, 191] width 5 height 5
radio input "true"
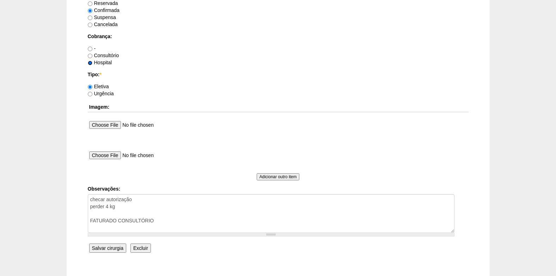
scroll to position [599, 0]
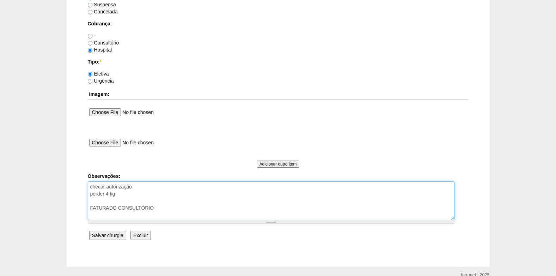
drag, startPoint x: 162, startPoint y: 207, endPoint x: 85, endPoint y: 206, distance: 76.5
type textarea "checar autorização perder 4 kg COBRANÇA HOSPITAL"
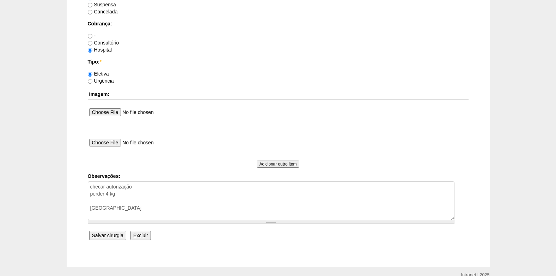
click at [99, 236] on input "Salvar cirurgia" at bounding box center [107, 235] width 37 height 9
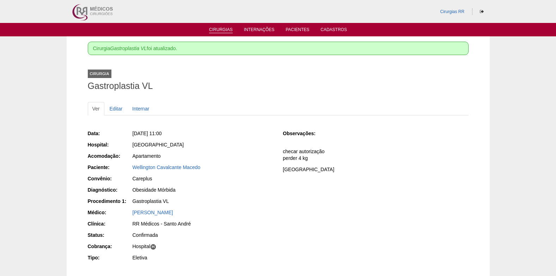
click at [223, 29] on link "Cirurgias" at bounding box center [221, 30] width 24 height 6
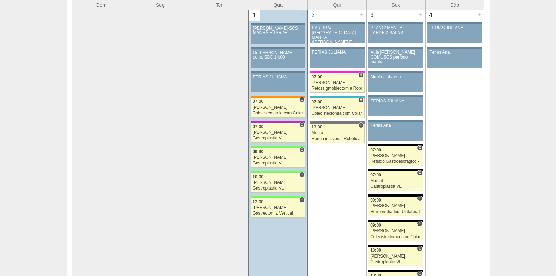
scroll to position [70, 0]
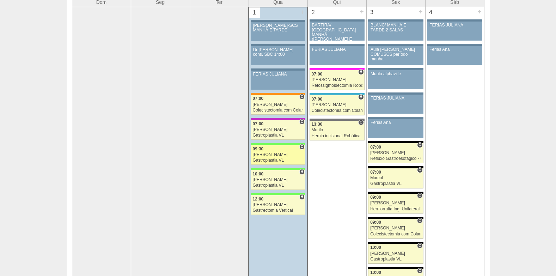
click at [275, 154] on div "[PERSON_NAME]" at bounding box center [278, 154] width 51 height 5
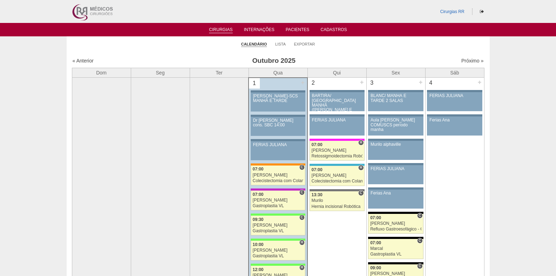
scroll to position [68, 0]
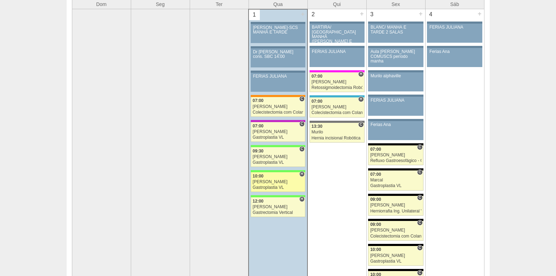
click at [284, 183] on div "[PERSON_NAME]" at bounding box center [278, 181] width 51 height 5
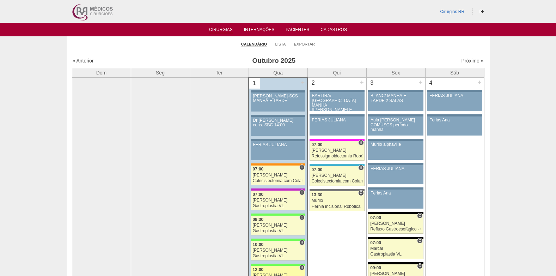
scroll to position [66, 0]
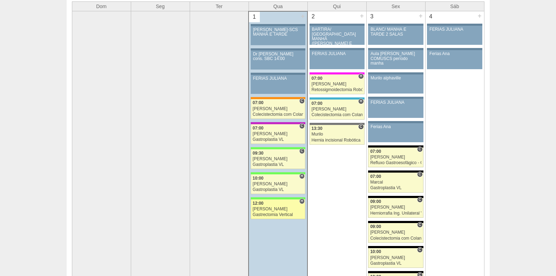
click at [284, 206] on link "88956 Nathan H 12:00 Nathan Gastrectomia Vertical Hospital Brasil RR Médicos - …" at bounding box center [278, 209] width 55 height 20
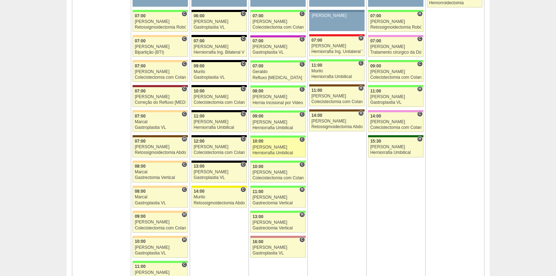
scroll to position [454, 0]
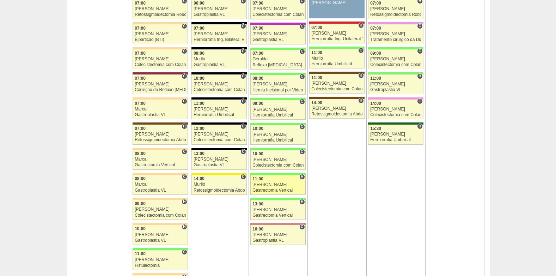
click at [290, 183] on div "[PERSON_NAME]" at bounding box center [277, 184] width 51 height 5
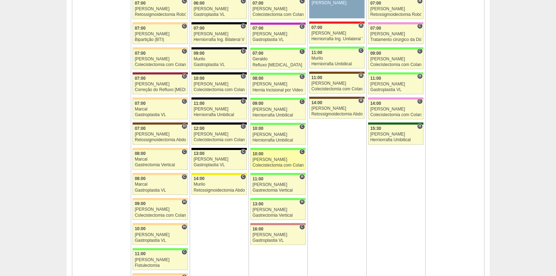
scroll to position [454, 0]
click at [288, 211] on div "[PERSON_NAME]" at bounding box center [277, 209] width 51 height 5
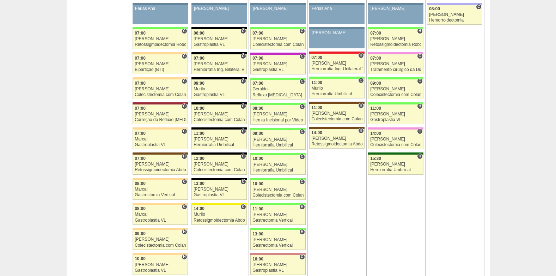
scroll to position [383, 0]
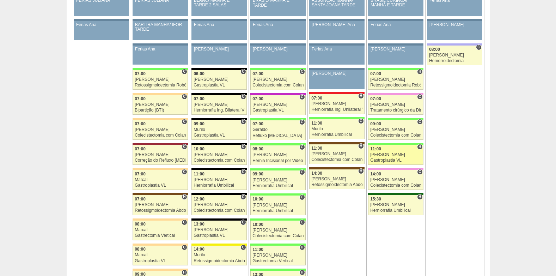
click at [404, 155] on div "Luiz Guilherme" at bounding box center [395, 154] width 51 height 5
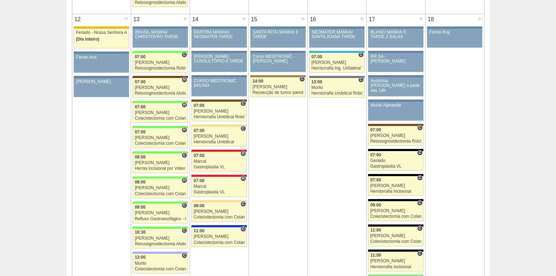
scroll to position [807, 0]
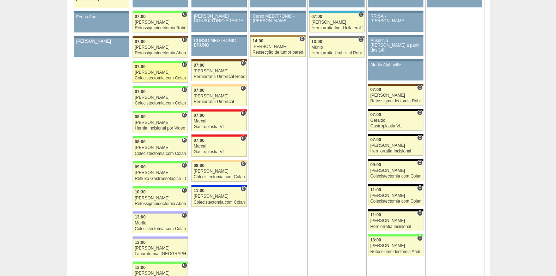
click at [155, 78] on div "Colecistectomia com Colangiografia VL" at bounding box center [160, 78] width 51 height 5
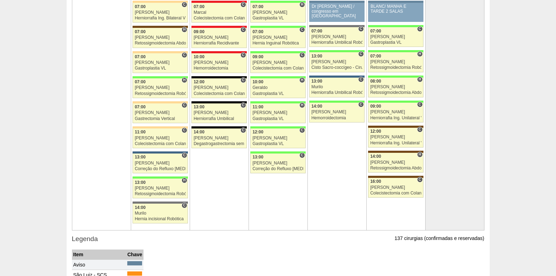
scroll to position [1512, 0]
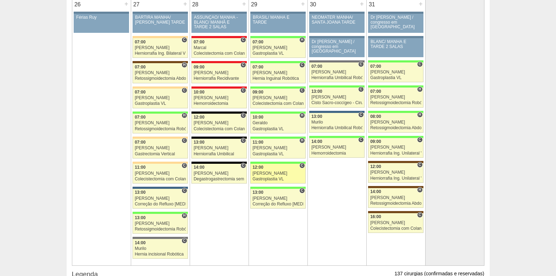
click at [290, 179] on div "Gastroplastia VL" at bounding box center [277, 179] width 51 height 5
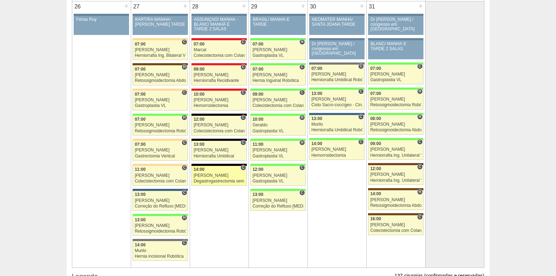
scroll to position [1510, 0]
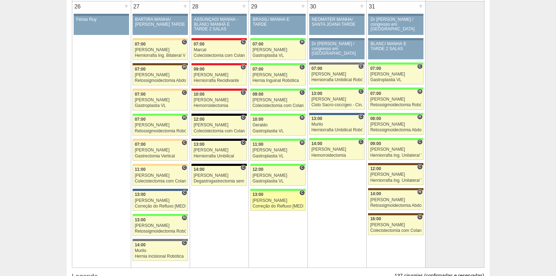
click at [272, 207] on div "Correção do Refluxo [MEDICAL_DATA] esofágico Robótico" at bounding box center [277, 206] width 51 height 5
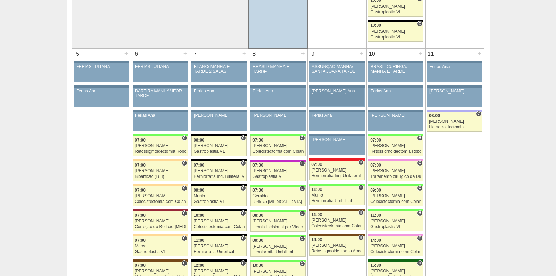
scroll to position [352, 0]
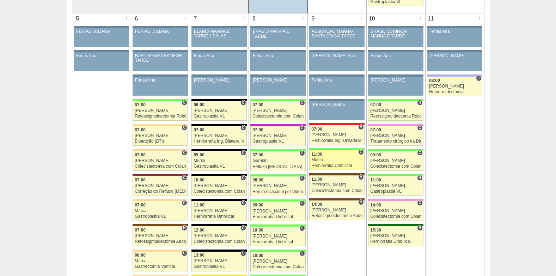
click at [340, 160] on div "Murilo" at bounding box center [336, 160] width 51 height 5
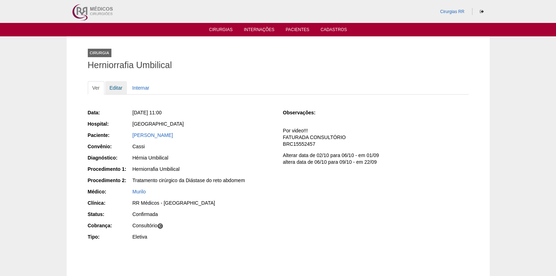
click at [117, 86] on link "Editar" at bounding box center [116, 87] width 22 height 13
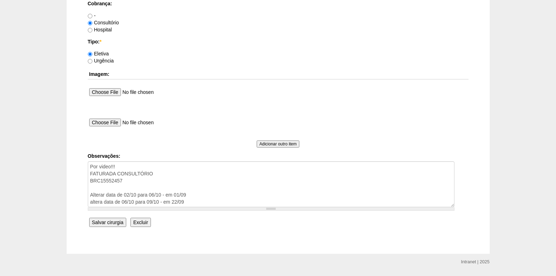
scroll to position [640, 0]
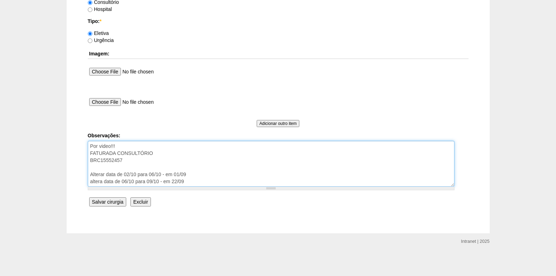
click at [160, 158] on textarea "Por video!!! FATURADA CONSULTÓRIO BRC15552457 Alterar data de 02/10 para 06/10 …" at bounding box center [271, 164] width 367 height 46
click at [160, 153] on textarea "Por video!!! FATURADA CONSULTÓRIO BRC15552457 Alterar data de 02/10 para 06/10 …" at bounding box center [271, 164] width 367 height 46
click at [158, 157] on textarea "Por video!!! FATURADA CONSULTÓRIO BRC15552457 Alterar data de 02/10 para 06/10 …" at bounding box center [271, 164] width 367 height 46
click at [160, 149] on textarea "Por video!!! FATURADA CONSULTÓRIO BRC15552457 Alterar data de 02/10 para 06/10 …" at bounding box center [271, 164] width 367 height 46
click at [160, 150] on textarea "Por video!!! FATURADA CONSULTÓRIO BRC15552457 Alterar data de 02/10 para 06/10 …" at bounding box center [271, 164] width 367 height 46
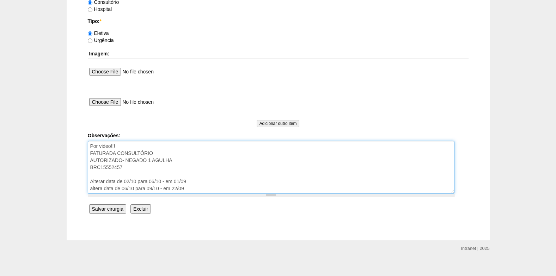
click at [125, 160] on textarea "Por video!!! FATURADA CONSULTÓRIO BRC15552457 Alterar data de 02/10 para 06/10 …" at bounding box center [271, 167] width 367 height 53
click at [210, 162] on textarea "Por video!!! FATURADA CONSULTÓRIO BRC15552457 Alterar data de 02/10 para 06/10 …" at bounding box center [271, 167] width 367 height 53
type textarea "Por video!!! FATURADA CONSULTÓRIO AUTORIZADO- MAT NEGADO 1 AGULHA/ 1 TROCATER B…"
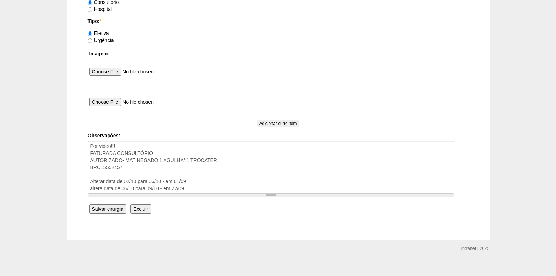
click at [106, 209] on input "Salvar cirurgia" at bounding box center [107, 208] width 37 height 9
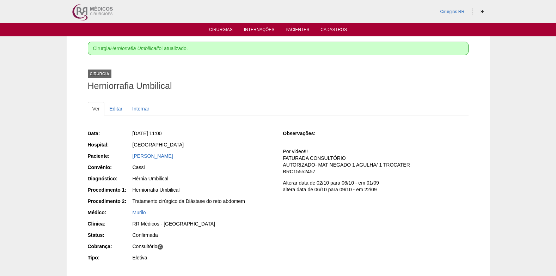
click at [216, 27] on link "Cirurgias" at bounding box center [221, 30] width 24 height 6
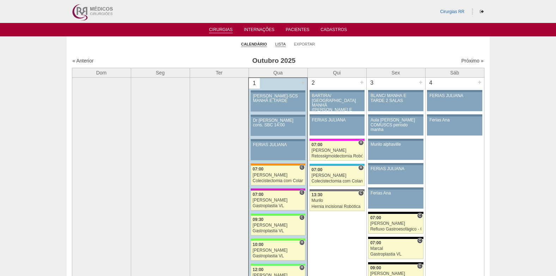
click at [283, 44] on link "Lista" at bounding box center [280, 44] width 11 height 5
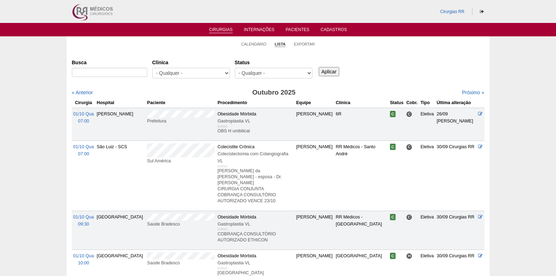
select select "resr"
click at [235, 68] on select "- Qualquer - Reservada Confirmada Suspensa Cancelada" at bounding box center [274, 73] width 78 height 11
click at [333, 74] on input "Aplicar" at bounding box center [329, 71] width 21 height 9
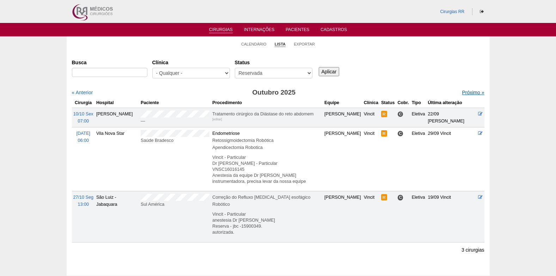
click at [468, 91] on link "Próximo »" at bounding box center [473, 93] width 22 height 6
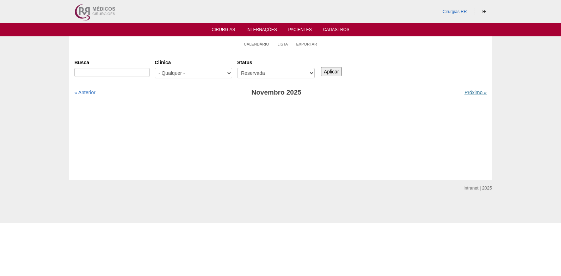
click at [469, 93] on link "Próximo »" at bounding box center [476, 93] width 22 height 6
click at [219, 32] on link "Cirurgias" at bounding box center [224, 30] width 24 height 6
click at [300, 29] on link "Pacientes" at bounding box center [300, 30] width 24 height 6
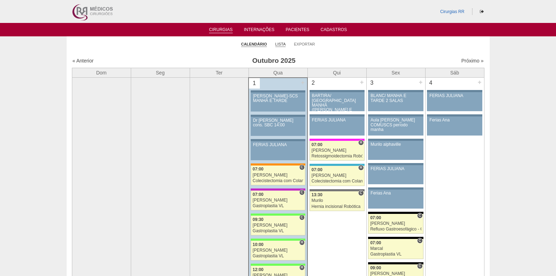
click at [283, 45] on link "Lista" at bounding box center [280, 44] width 11 height 5
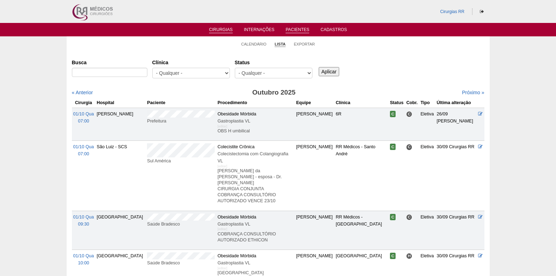
click at [299, 30] on link "Pacientes" at bounding box center [297, 30] width 24 height 6
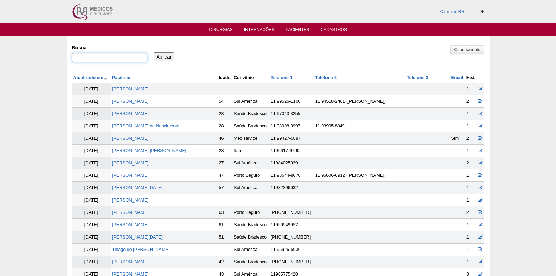
click at [107, 56] on input "Busca" at bounding box center [109, 57] width 75 height 9
paste input "Andrea de Sousa Bastos Alves"
type input "Andrea de Sousa Bastos Alves"
click at [158, 58] on input "Aplicar" at bounding box center [164, 56] width 21 height 9
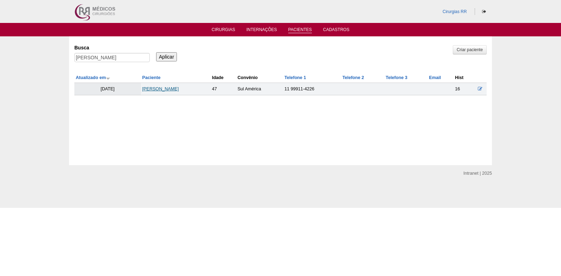
click at [173, 88] on link "ANDREA DE SOUSA BASTOS ALVES" at bounding box center [160, 88] width 37 height 5
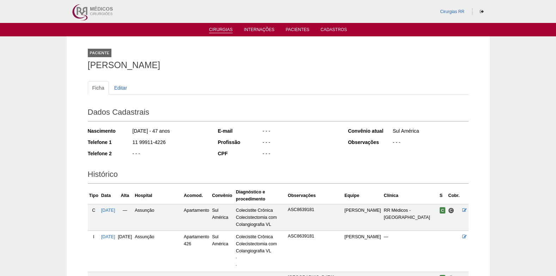
click at [224, 33] on link "Cirurgias" at bounding box center [221, 30] width 24 height 6
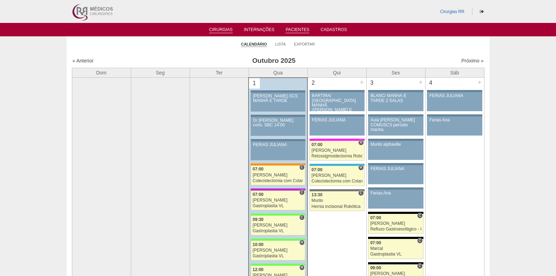
click at [284, 30] on li "Pacientes" at bounding box center [297, 29] width 33 height 6
click at [294, 31] on link "Pacientes" at bounding box center [297, 30] width 24 height 6
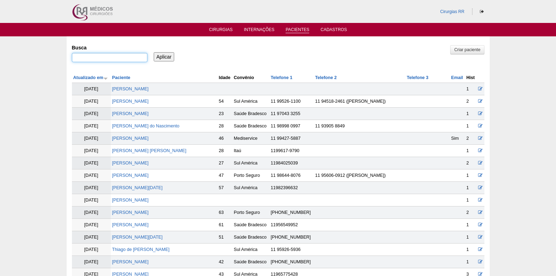
click at [136, 57] on input "Busca" at bounding box center [109, 57] width 75 height 9
paste input "[PERSON_NAME]"
type input "[PERSON_NAME]"
click at [159, 59] on input "Aplicar" at bounding box center [164, 56] width 21 height 9
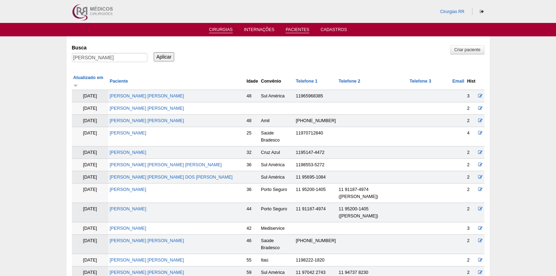
click at [222, 29] on link "Cirurgias" at bounding box center [221, 30] width 24 height 6
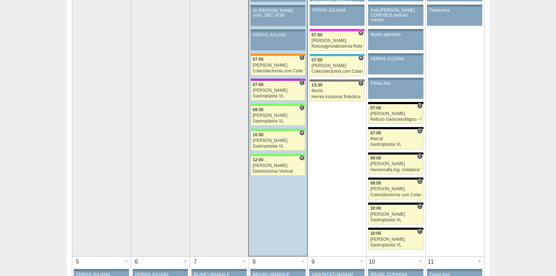
scroll to position [106, 0]
